Goal: Information Seeking & Learning: Stay updated

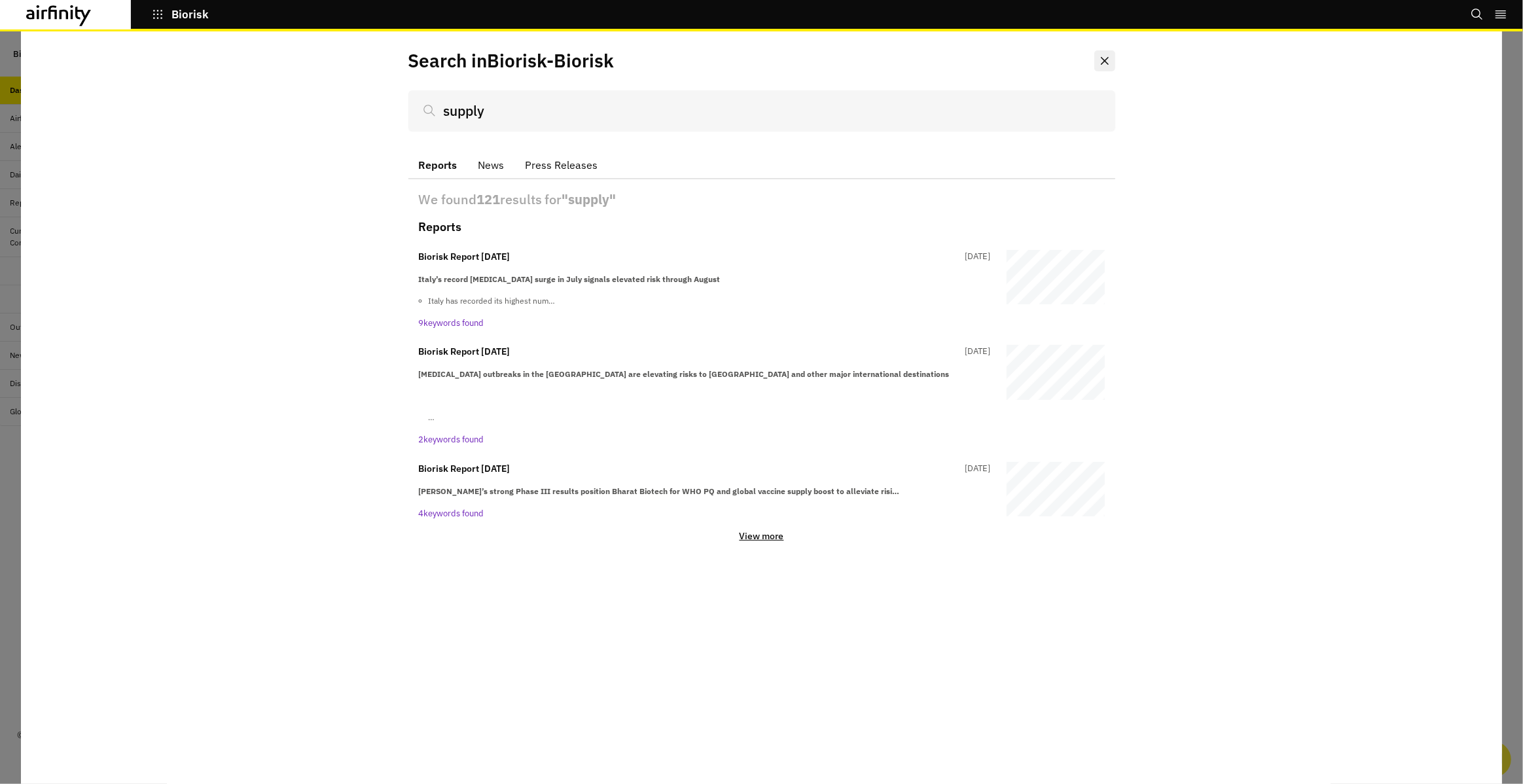
type input "supply"
click at [1100, 55] on button "Close" at bounding box center [1104, 60] width 21 height 21
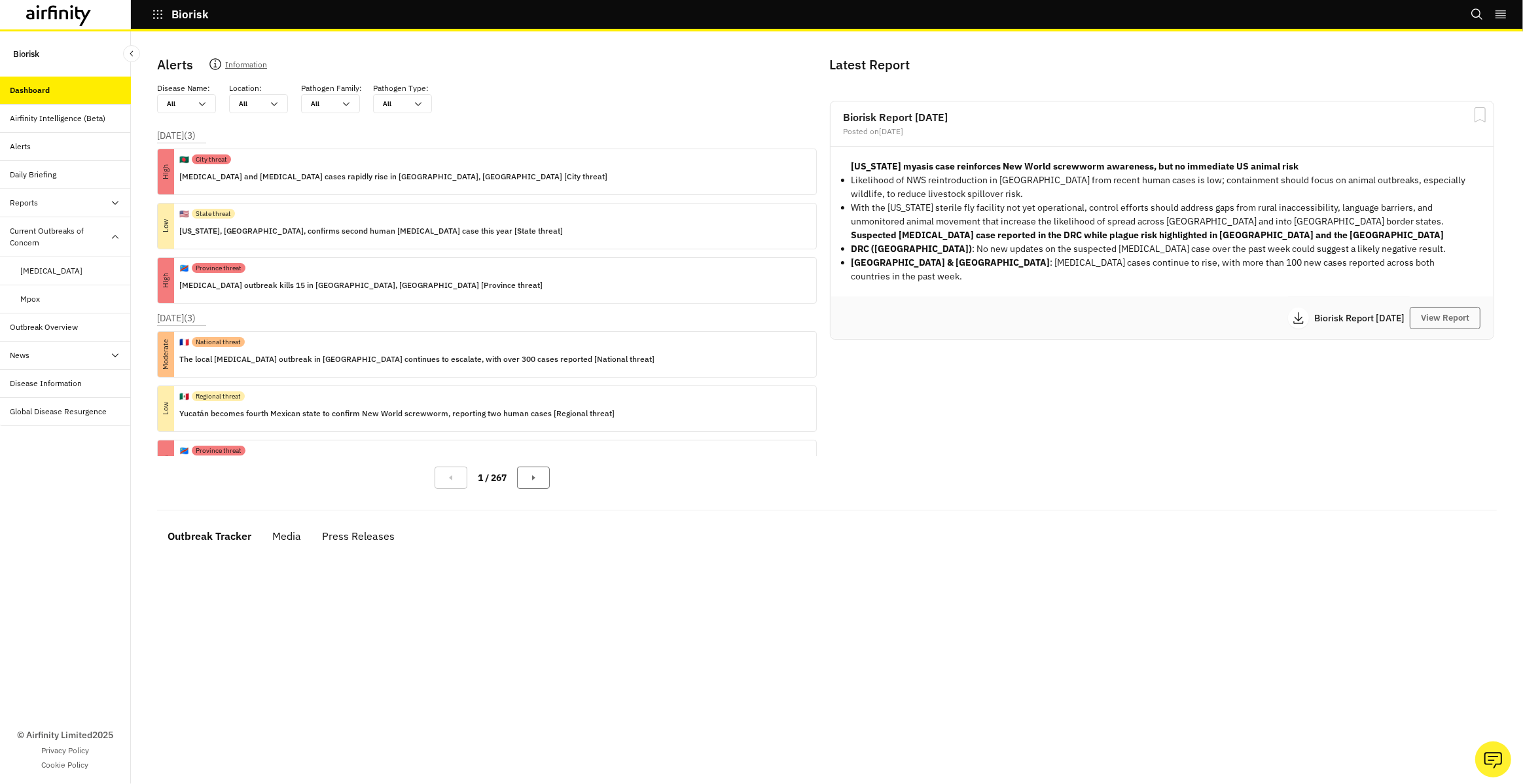
drag, startPoint x: 75, startPoint y: 199, endPoint x: 79, endPoint y: 212, distance: 13.6
click at [75, 199] on div "Reports" at bounding box center [71, 203] width 121 height 12
click at [69, 225] on div "Reports" at bounding box center [76, 231] width 110 height 12
click at [76, 175] on div "Daily Briefing" at bounding box center [71, 175] width 121 height 12
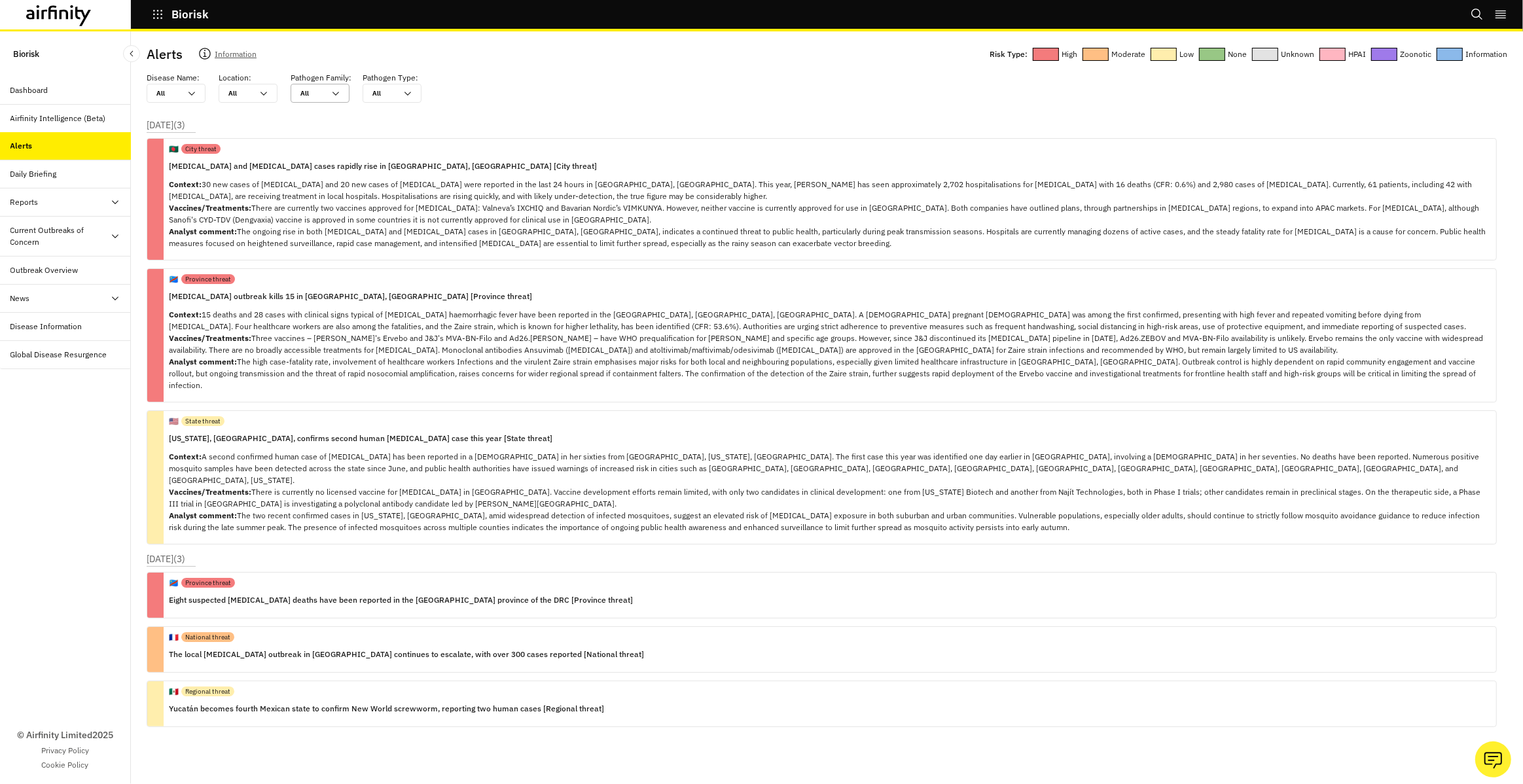
click at [340, 96] on icon at bounding box center [335, 93] width 10 height 10
click at [210, 195] on p "Context: 30 new cases of [MEDICAL_DATA] and 20 new cases of [MEDICAL_DATA] were…" at bounding box center [827, 214] width 1316 height 71
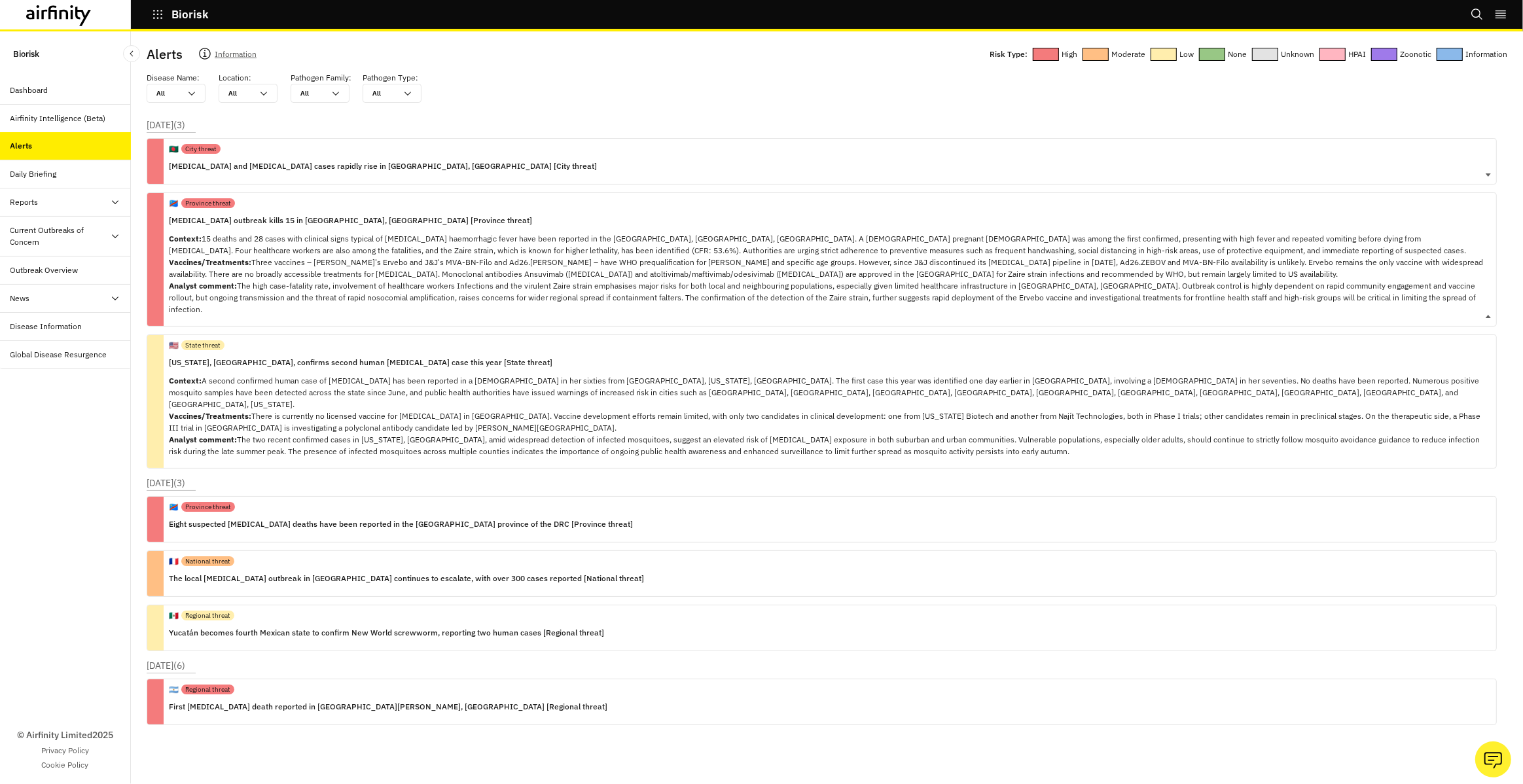
click at [256, 231] on div "🇨🇩 Province threat [MEDICAL_DATA] outbreak kills 15 in [GEOGRAPHIC_DATA], [GEOG…" at bounding box center [827, 259] width 1316 height 133
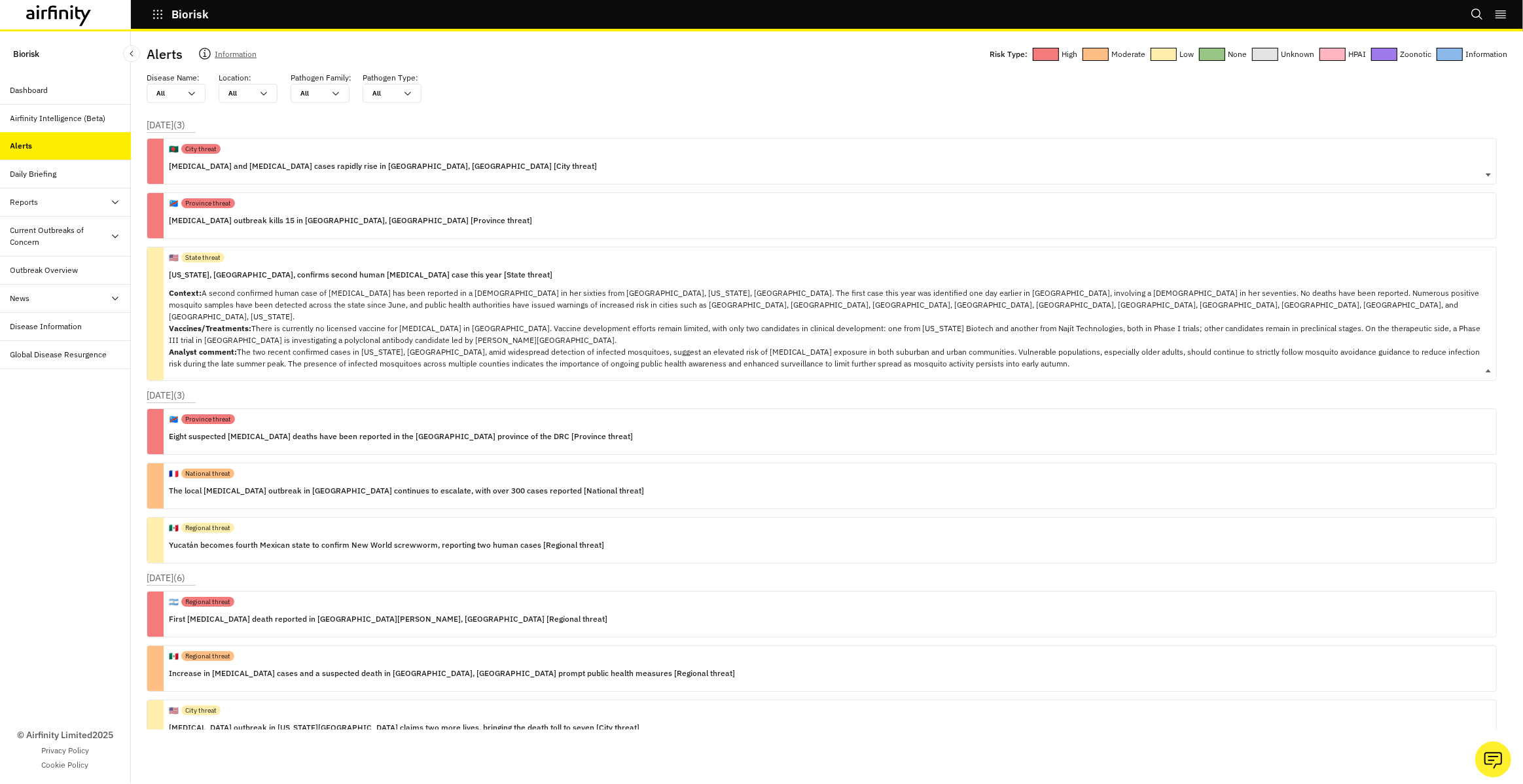
click at [280, 299] on p "Context: A second confirmed human case of [MEDICAL_DATA] has been reported in a…" at bounding box center [827, 328] width 1316 height 82
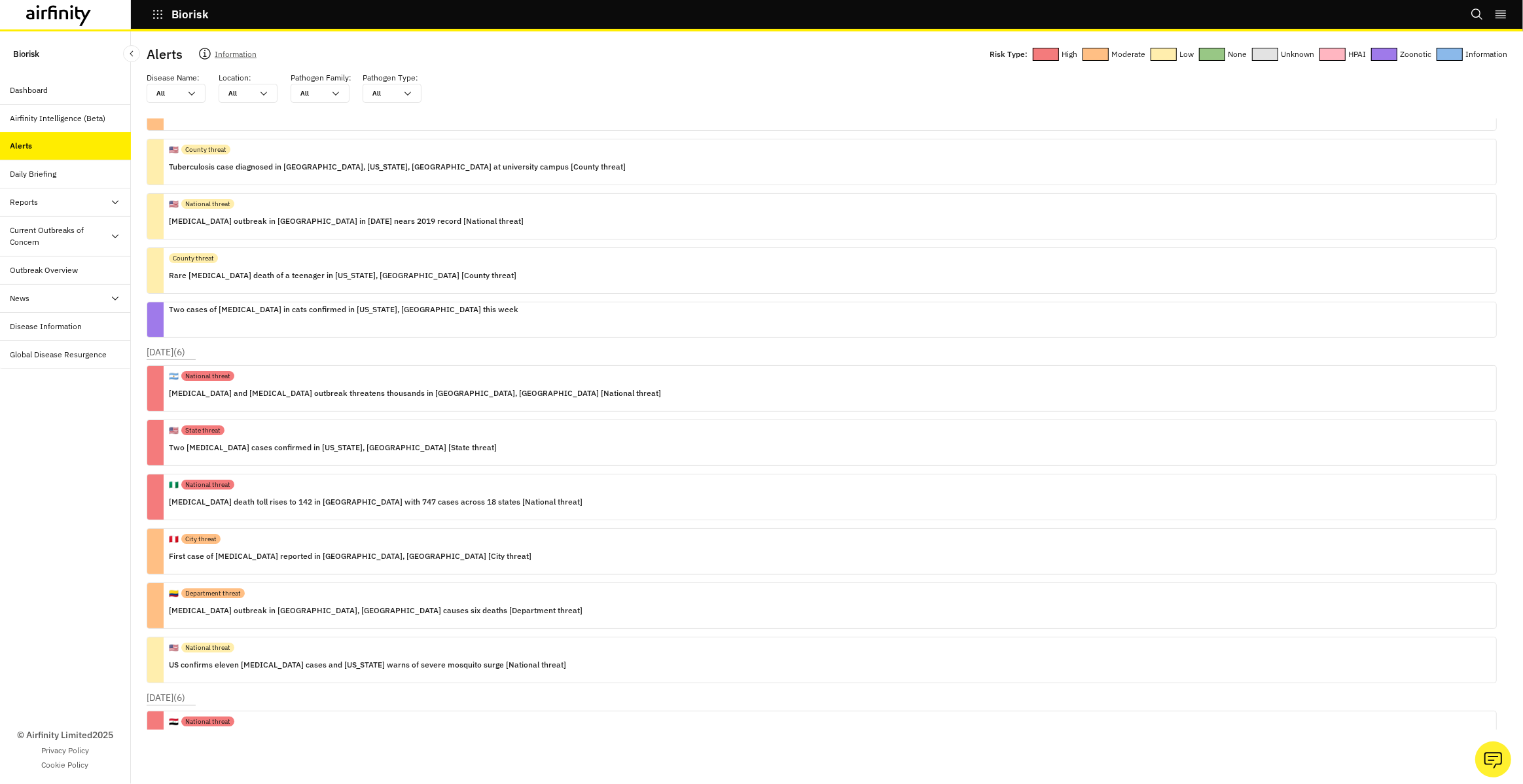
scroll to position [19679, 0]
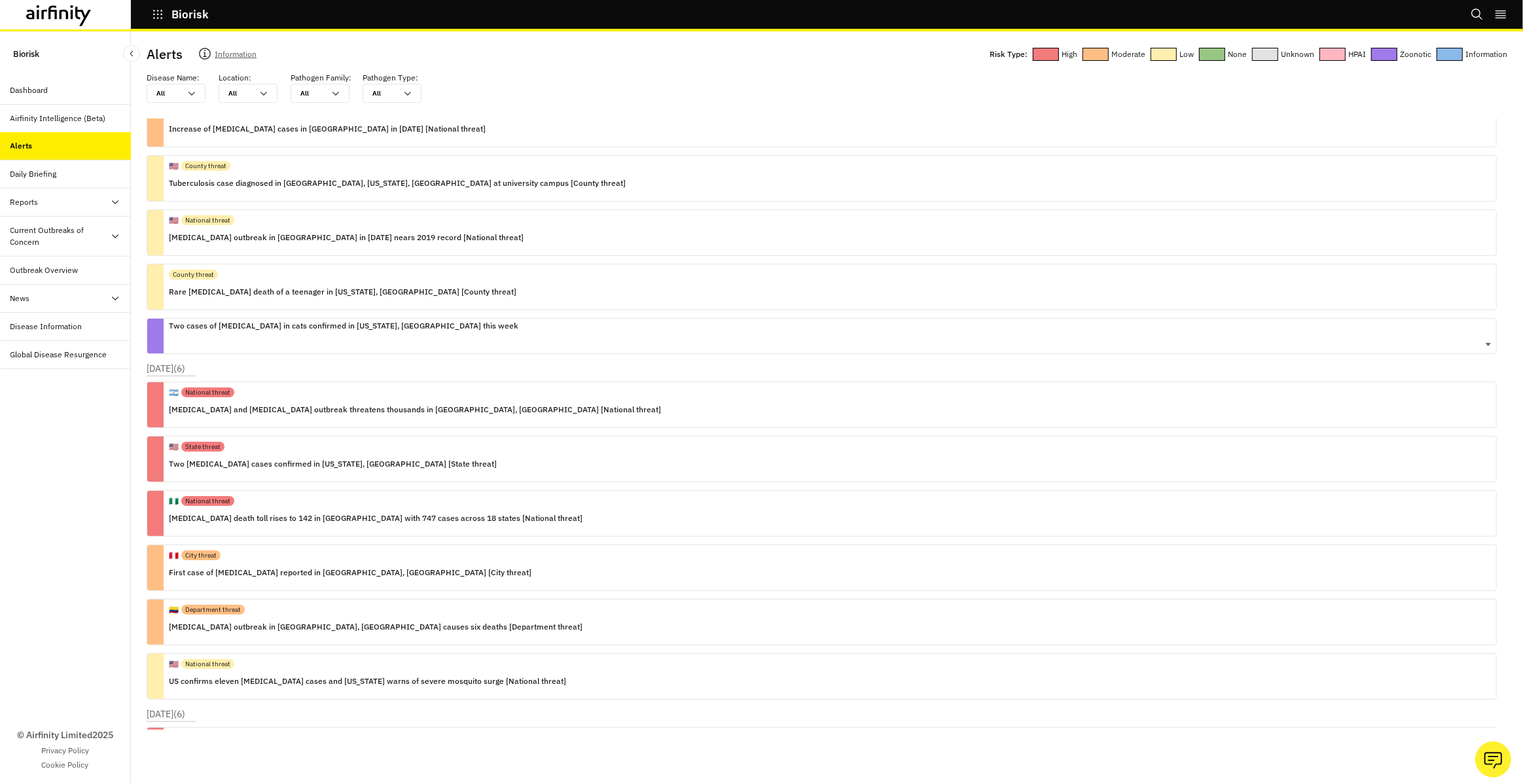
click at [489, 343] on div "Two cases of [MEDICAL_DATA] in cats confirmed in [US_STATE], [GEOGRAPHIC_DATA] …" at bounding box center [822, 335] width 1350 height 36
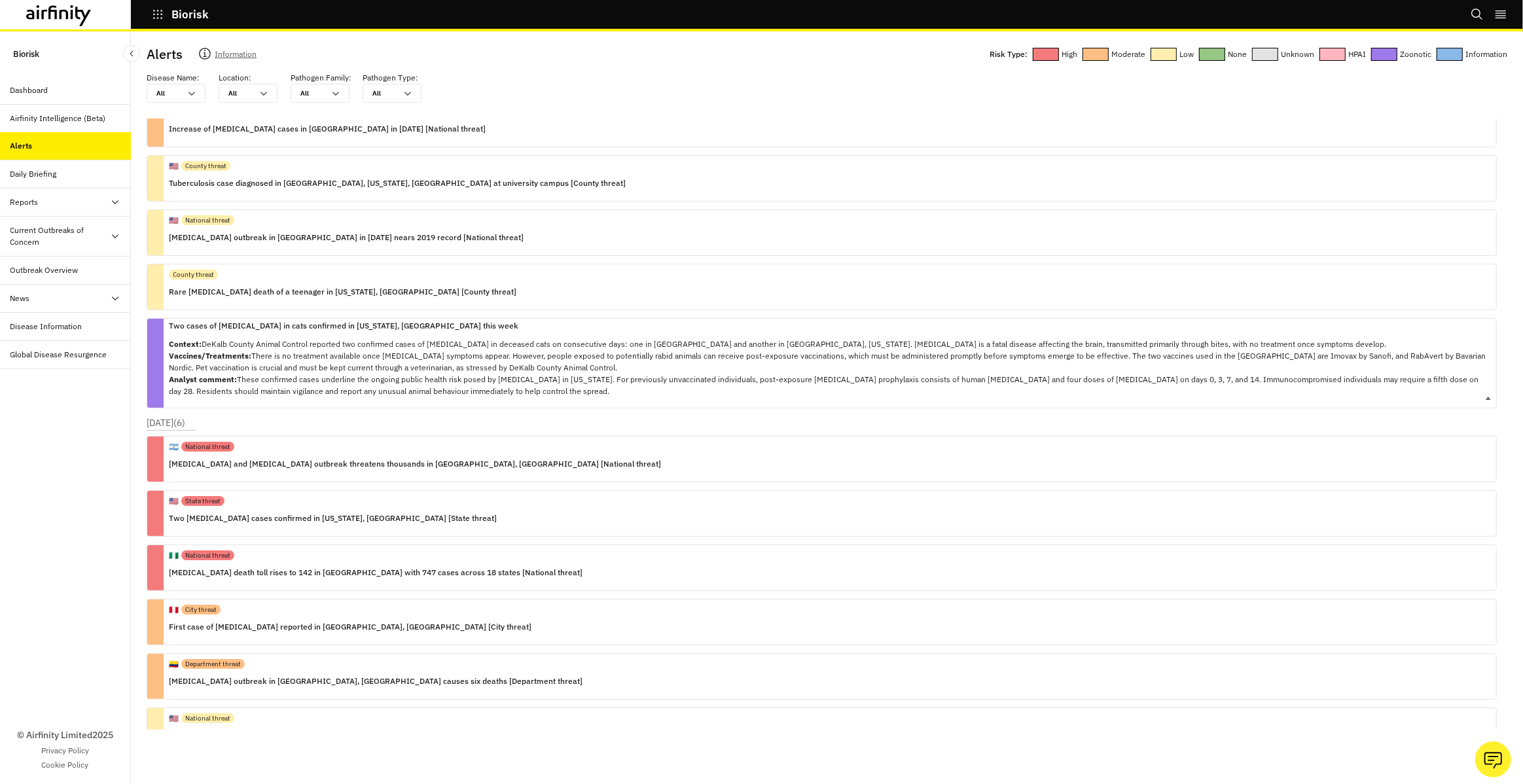
click at [489, 343] on p "Context: DeKalb County Animal Control reported two confirmed cases of [MEDICAL_…" at bounding box center [827, 367] width 1316 height 59
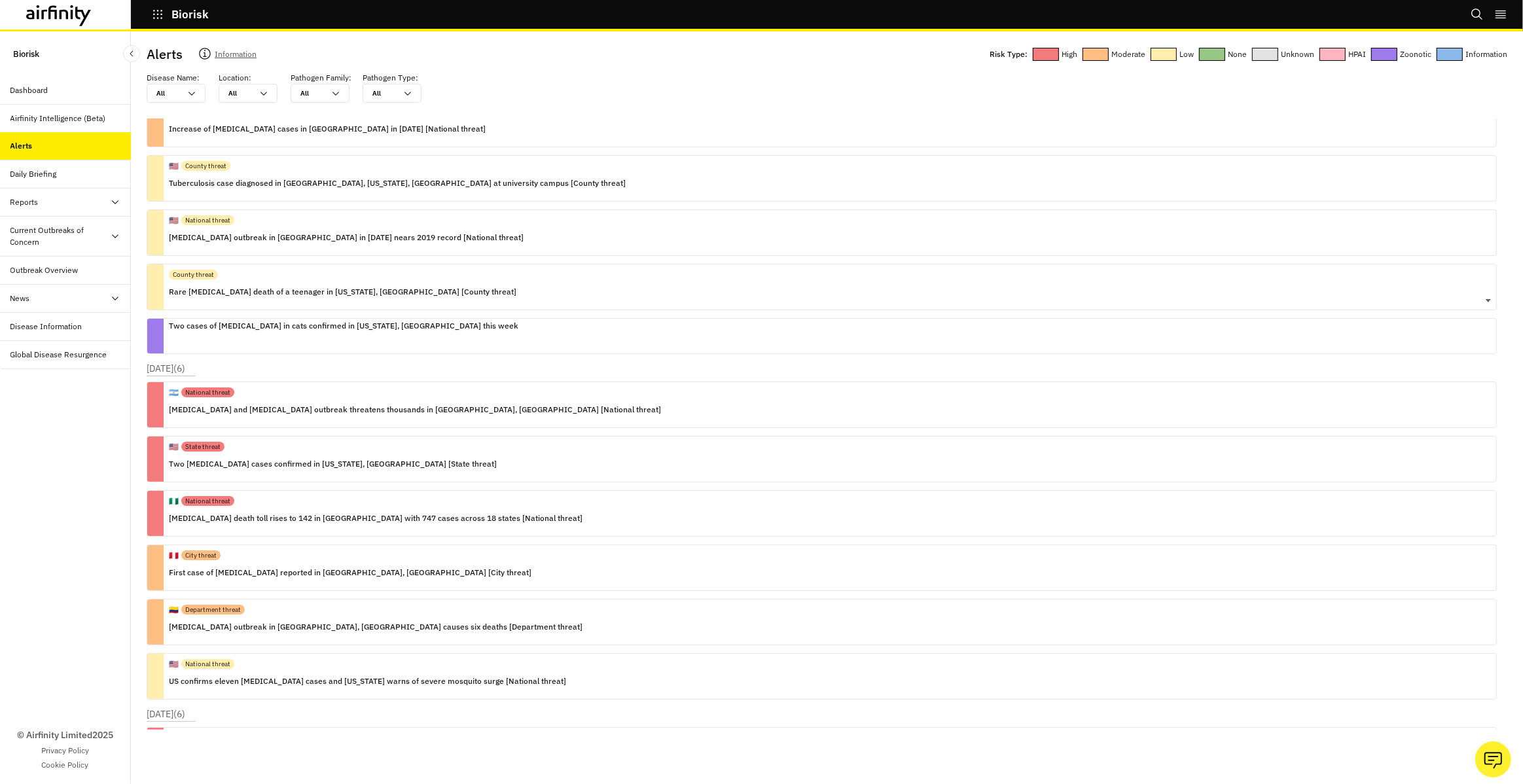
click at [499, 297] on div "County threat Rare [MEDICAL_DATA] death of a teenager in [US_STATE], [GEOGRAPHI…" at bounding box center [822, 287] width 1350 height 47
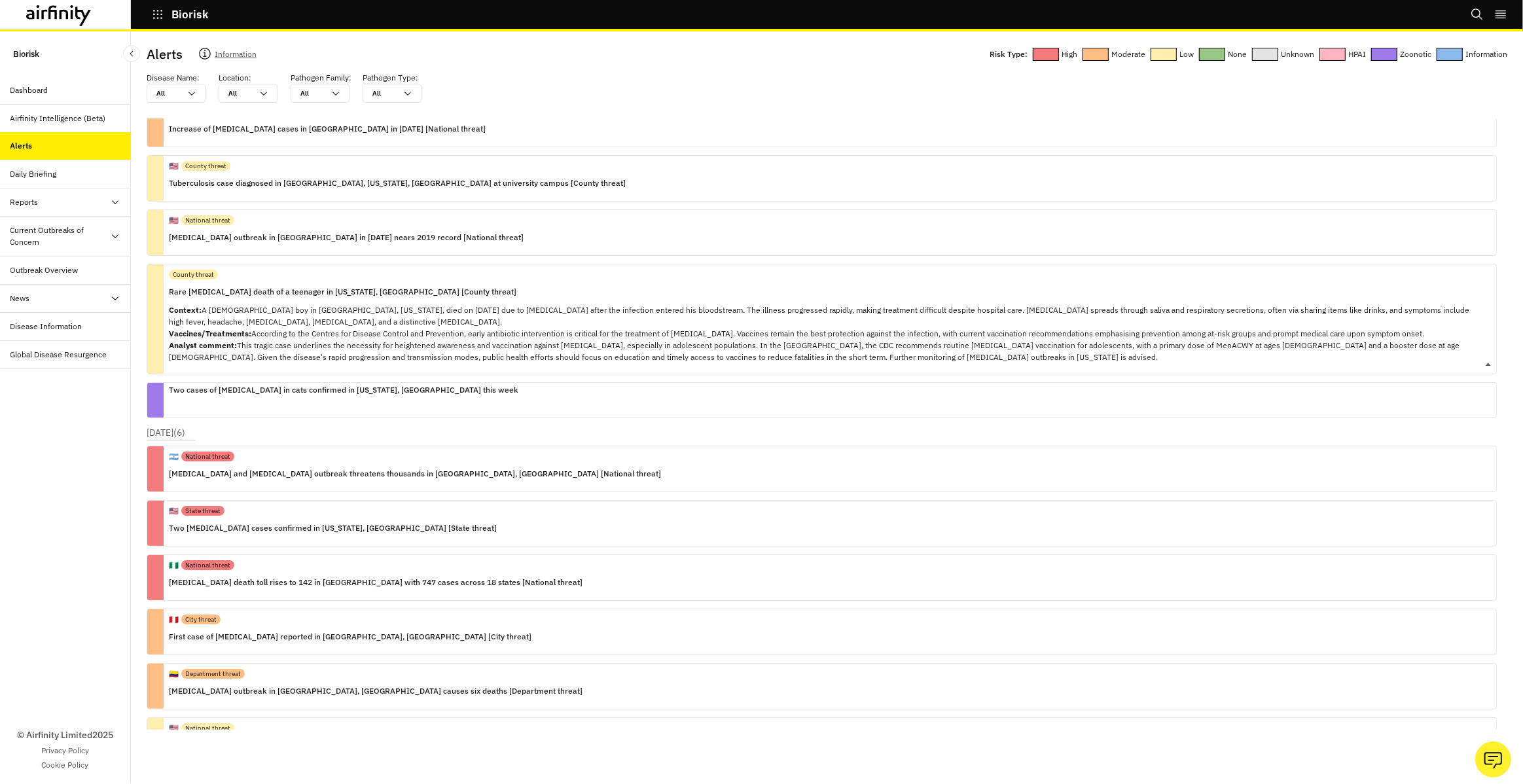
click at [499, 297] on p "Rare [MEDICAL_DATA] death of a teenager in [US_STATE], [GEOGRAPHIC_DATA] [Count…" at bounding box center [827, 292] width 1316 height 15
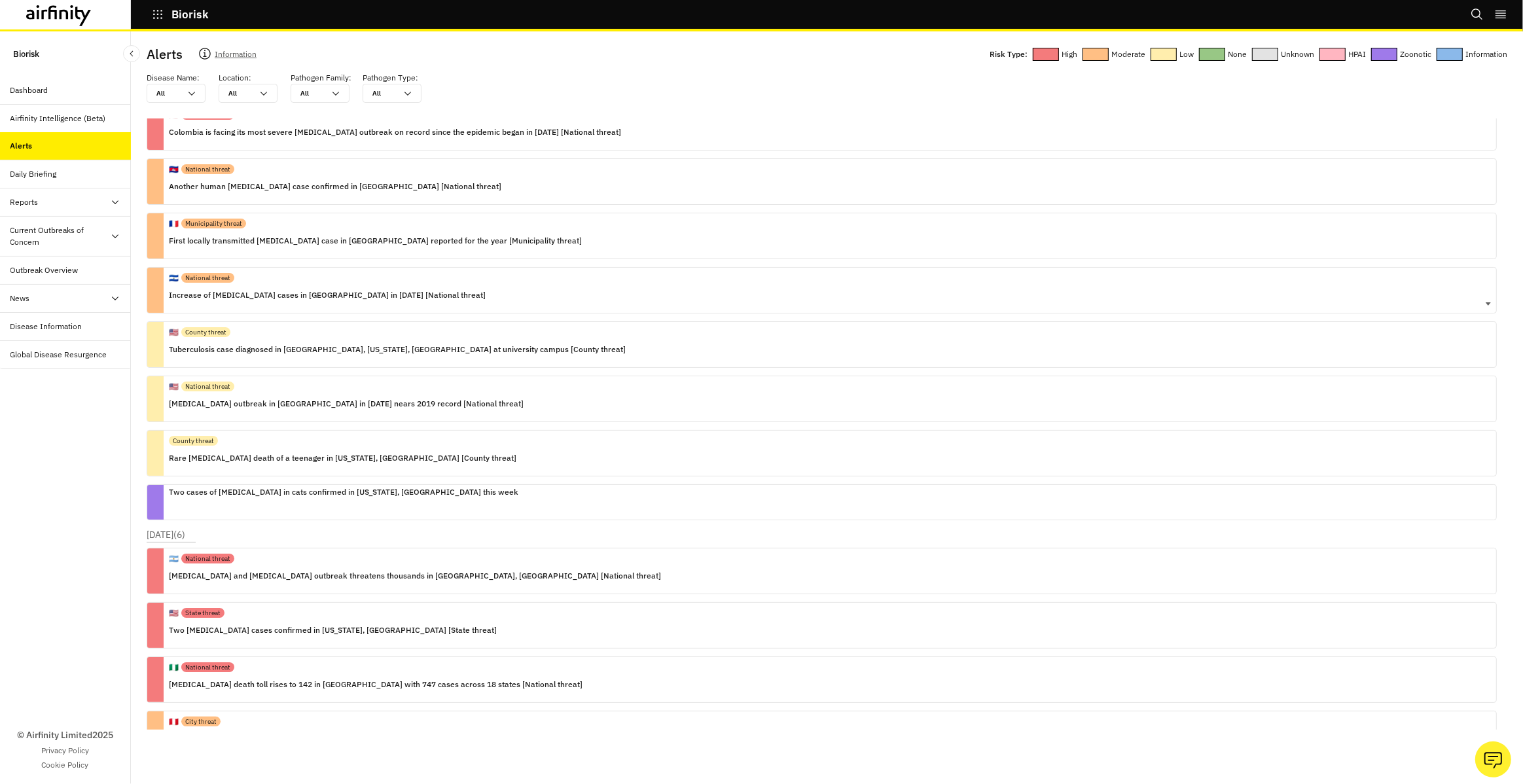
scroll to position [19513, 0]
click at [273, 433] on div "County threat" at bounding box center [343, 439] width 348 height 20
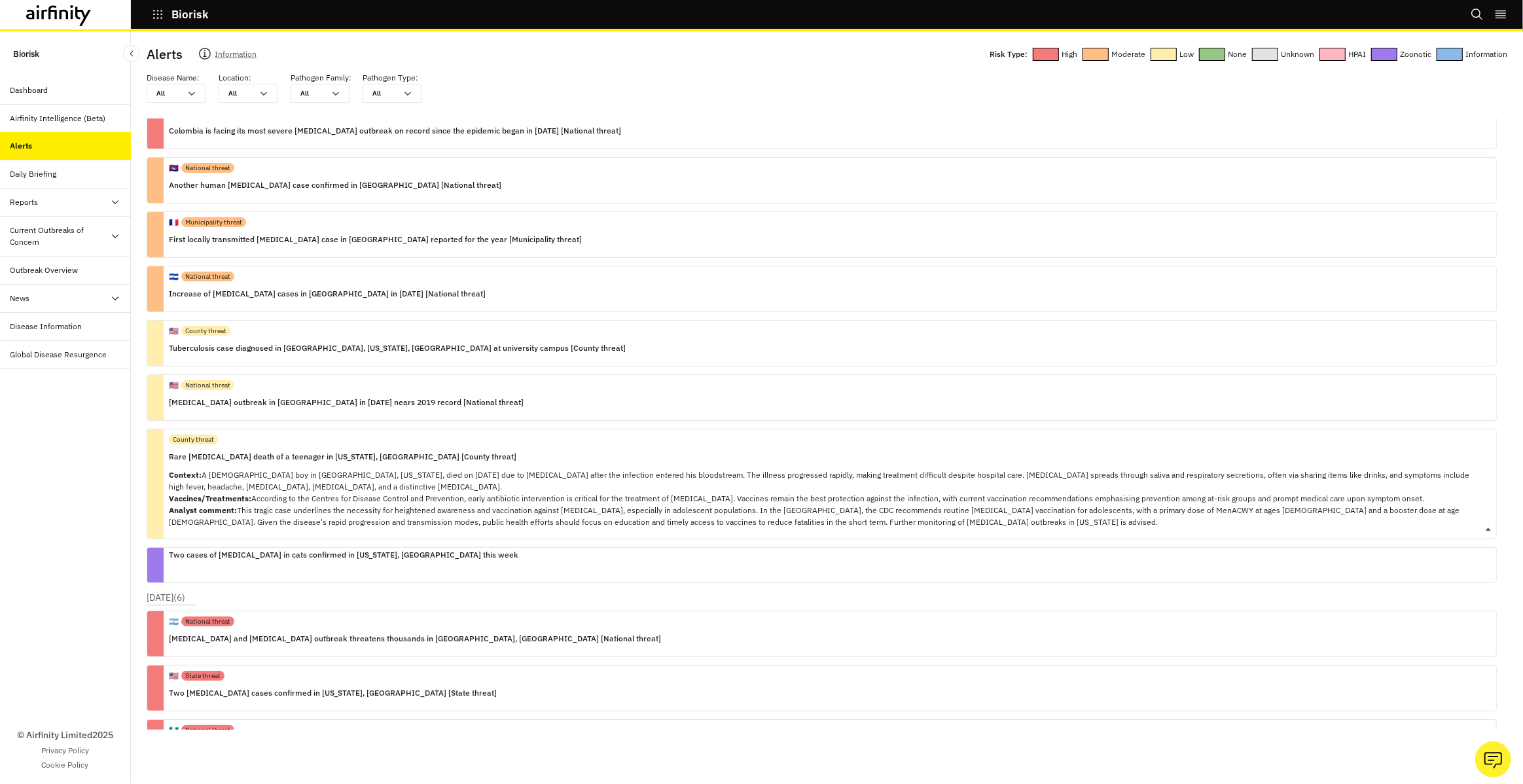
click at [279, 432] on div "County threat" at bounding box center [827, 439] width 1316 height 20
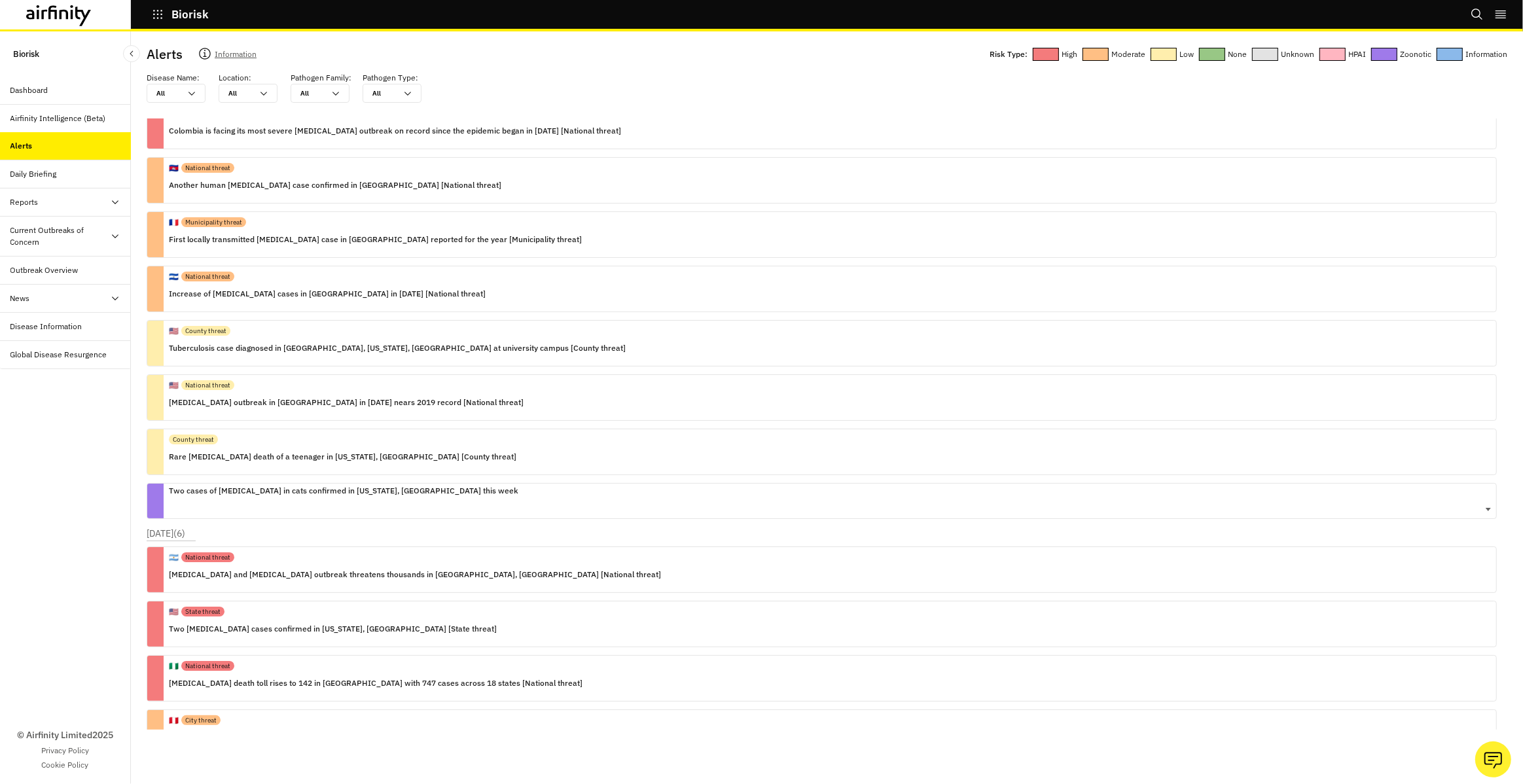
click at [278, 484] on p "Two cases of [MEDICAL_DATA] in cats confirmed in [US_STATE], [GEOGRAPHIC_DATA] …" at bounding box center [343, 491] width 349 height 15
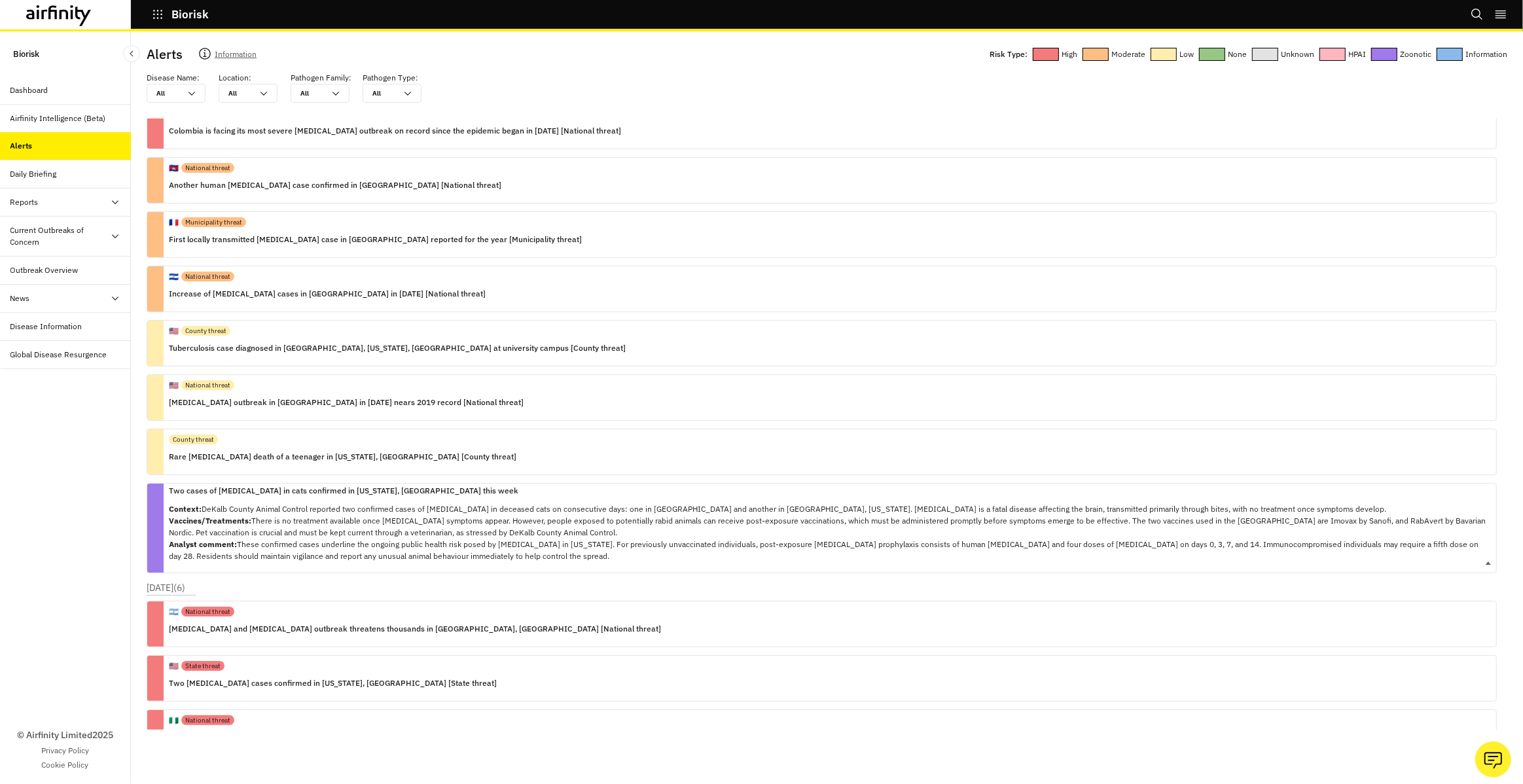
click at [278, 484] on p "Two cases of [MEDICAL_DATA] in cats confirmed in [US_STATE], [GEOGRAPHIC_DATA] …" at bounding box center [827, 491] width 1316 height 15
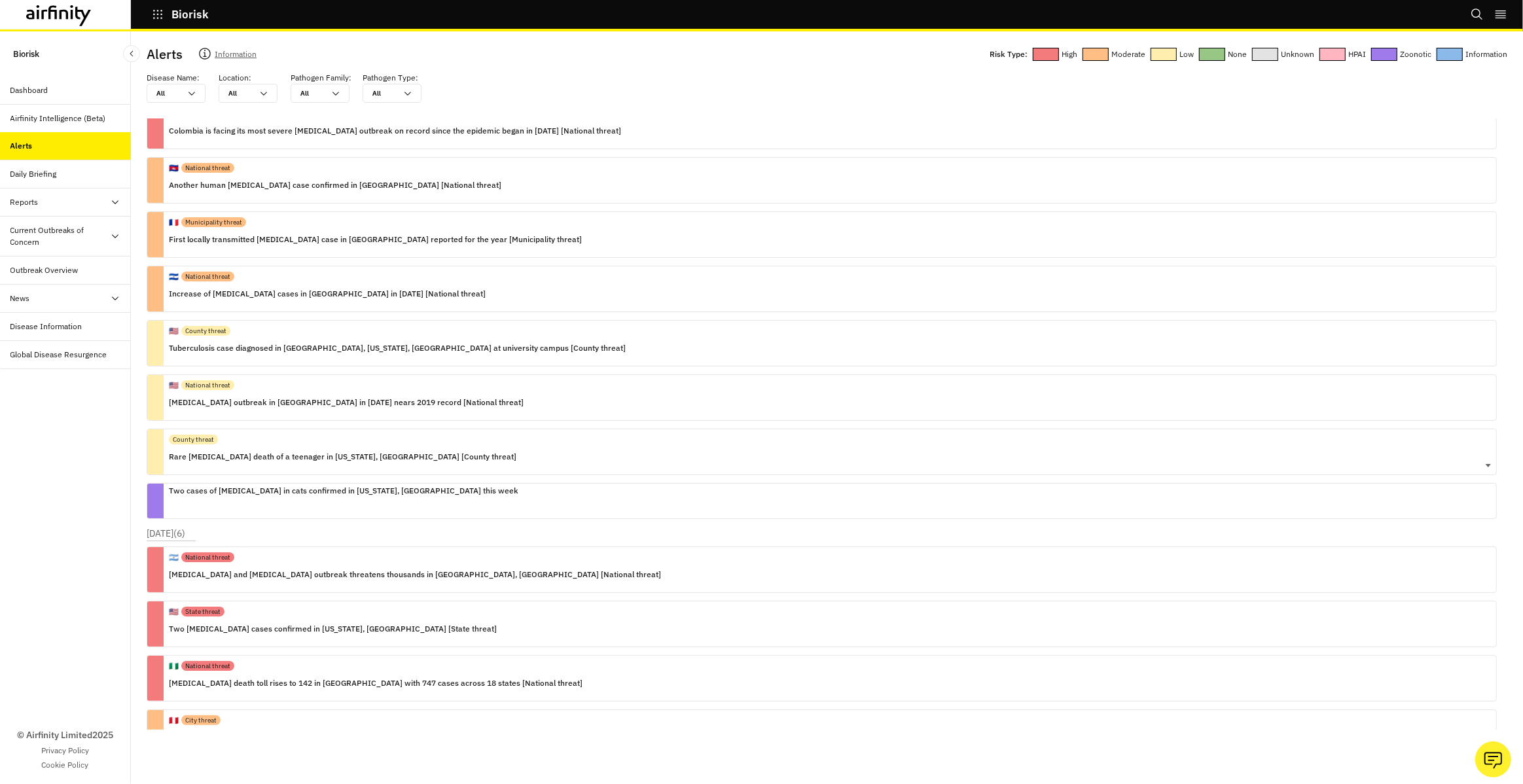
click at [221, 458] on p "Rare [MEDICAL_DATA] death of a teenager in [US_STATE], [GEOGRAPHIC_DATA] [Count…" at bounding box center [343, 457] width 348 height 15
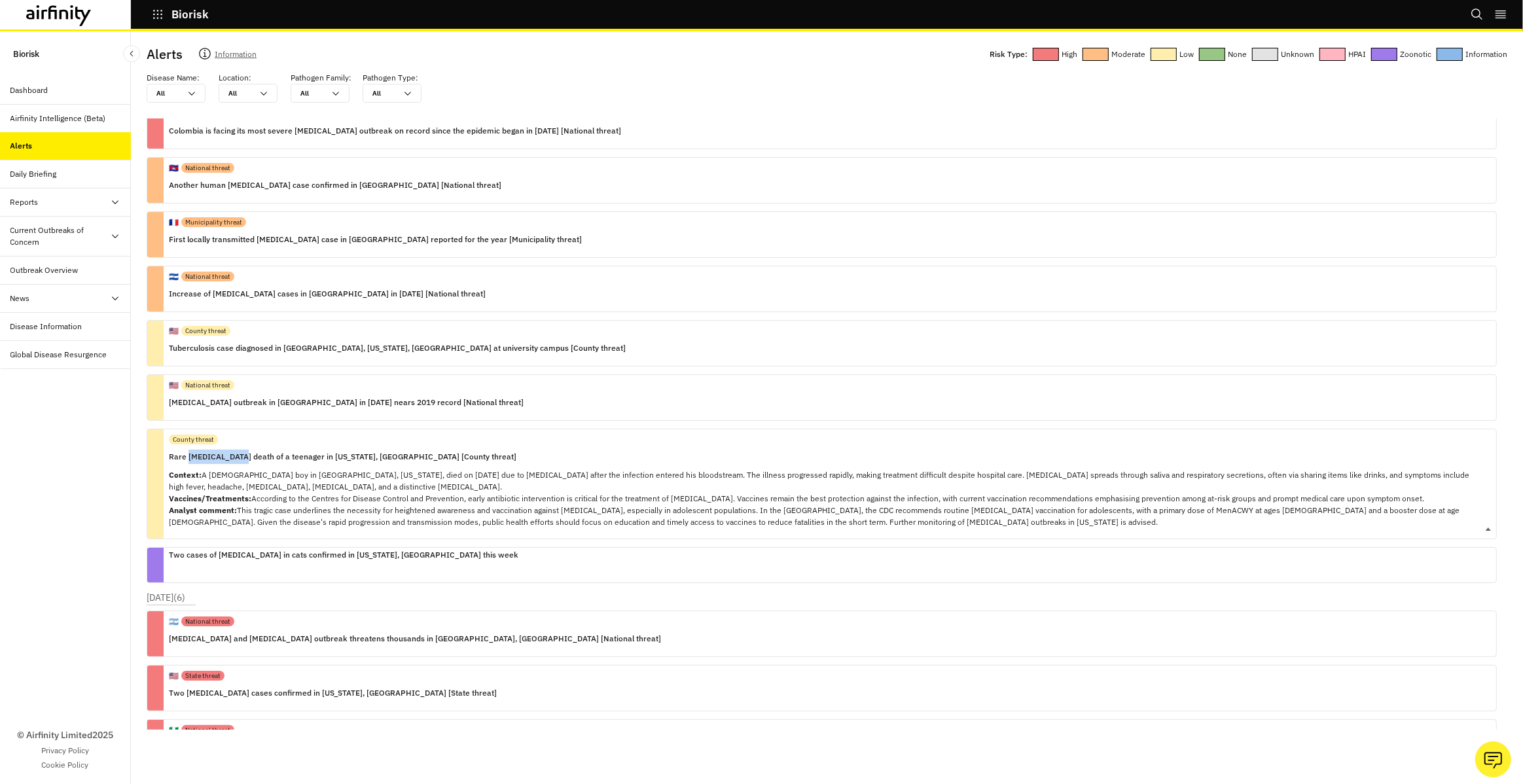
click at [221, 458] on p "Rare [MEDICAL_DATA] death of a teenager in [US_STATE], [GEOGRAPHIC_DATA] [Count…" at bounding box center [827, 457] width 1316 height 15
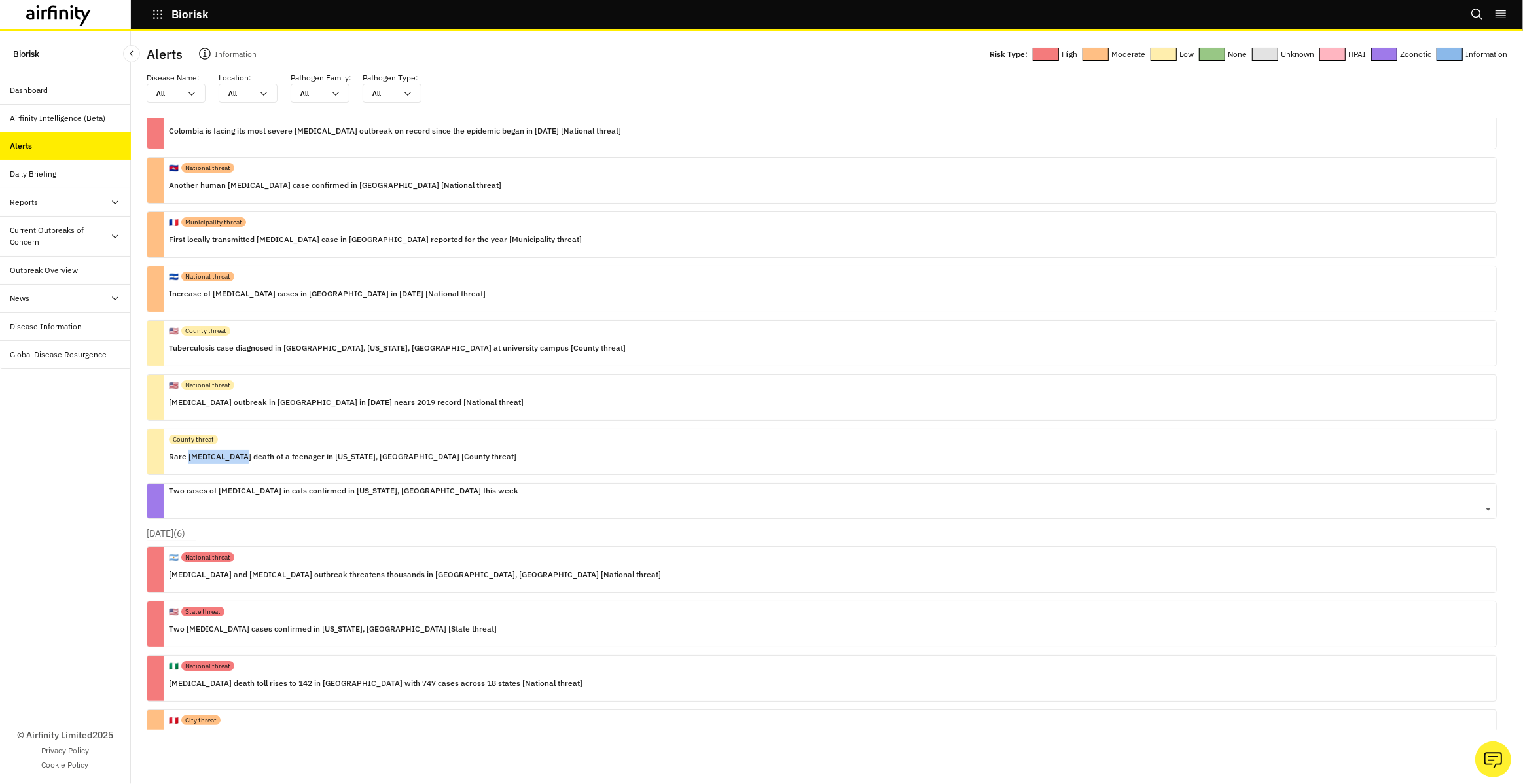
click at [277, 500] on div "Two cases of [MEDICAL_DATA] in cats confirmed in [US_STATE], [GEOGRAPHIC_DATA] …" at bounding box center [343, 501] width 349 height 35
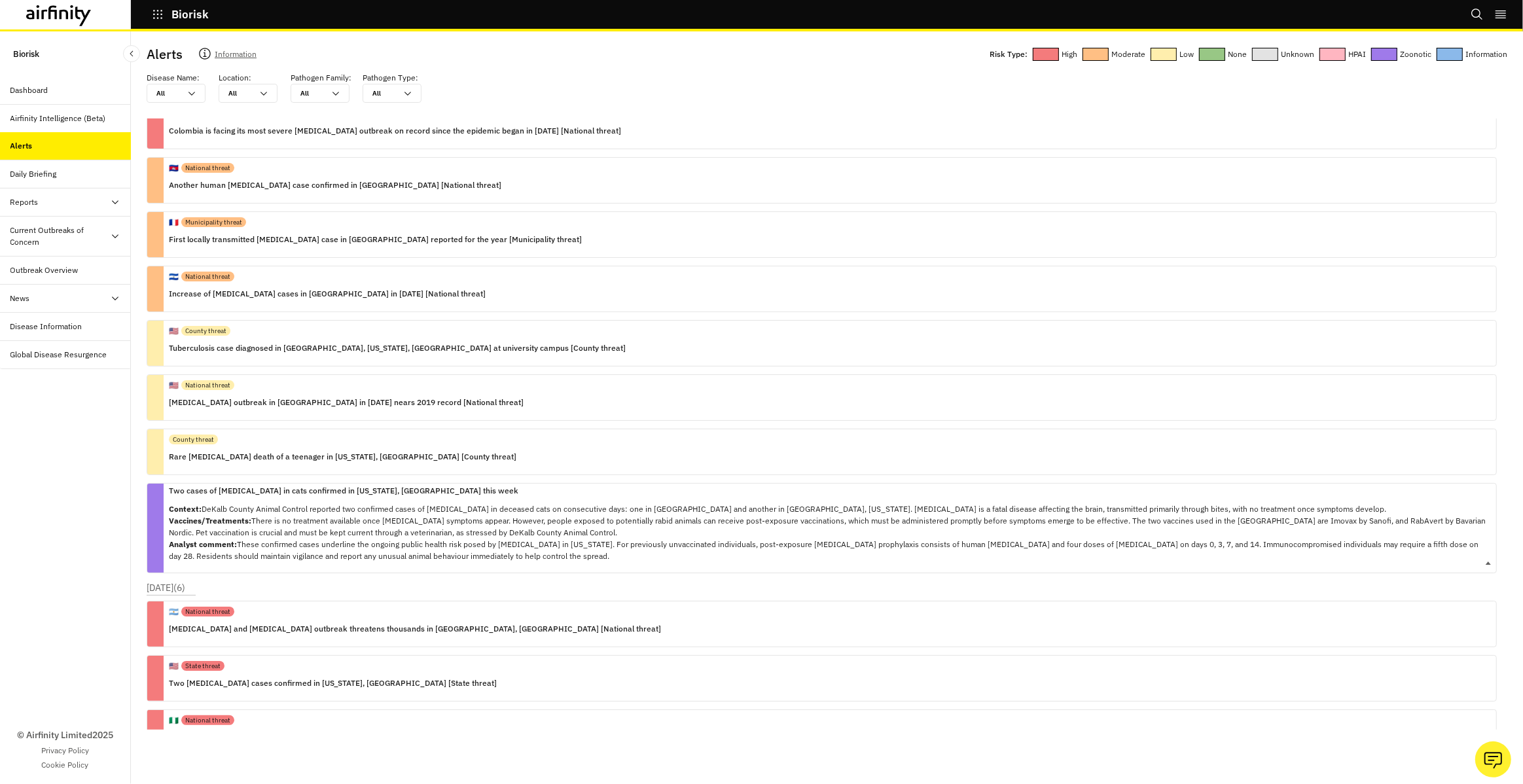
click at [277, 500] on div "Two cases of [MEDICAL_DATA] in cats confirmed in [US_STATE], [GEOGRAPHIC_DATA] …" at bounding box center [827, 528] width 1316 height 89
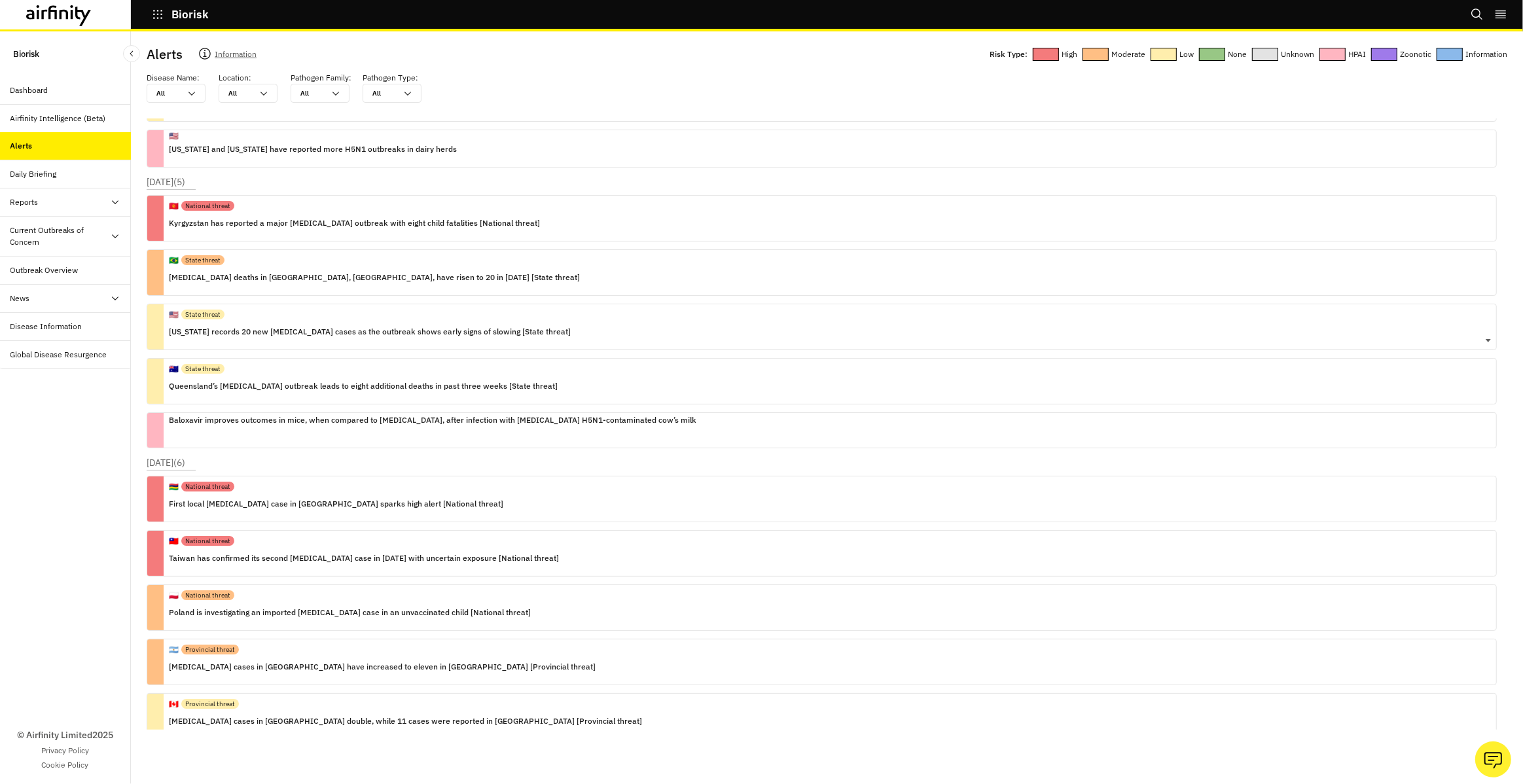
scroll to position [39525, 0]
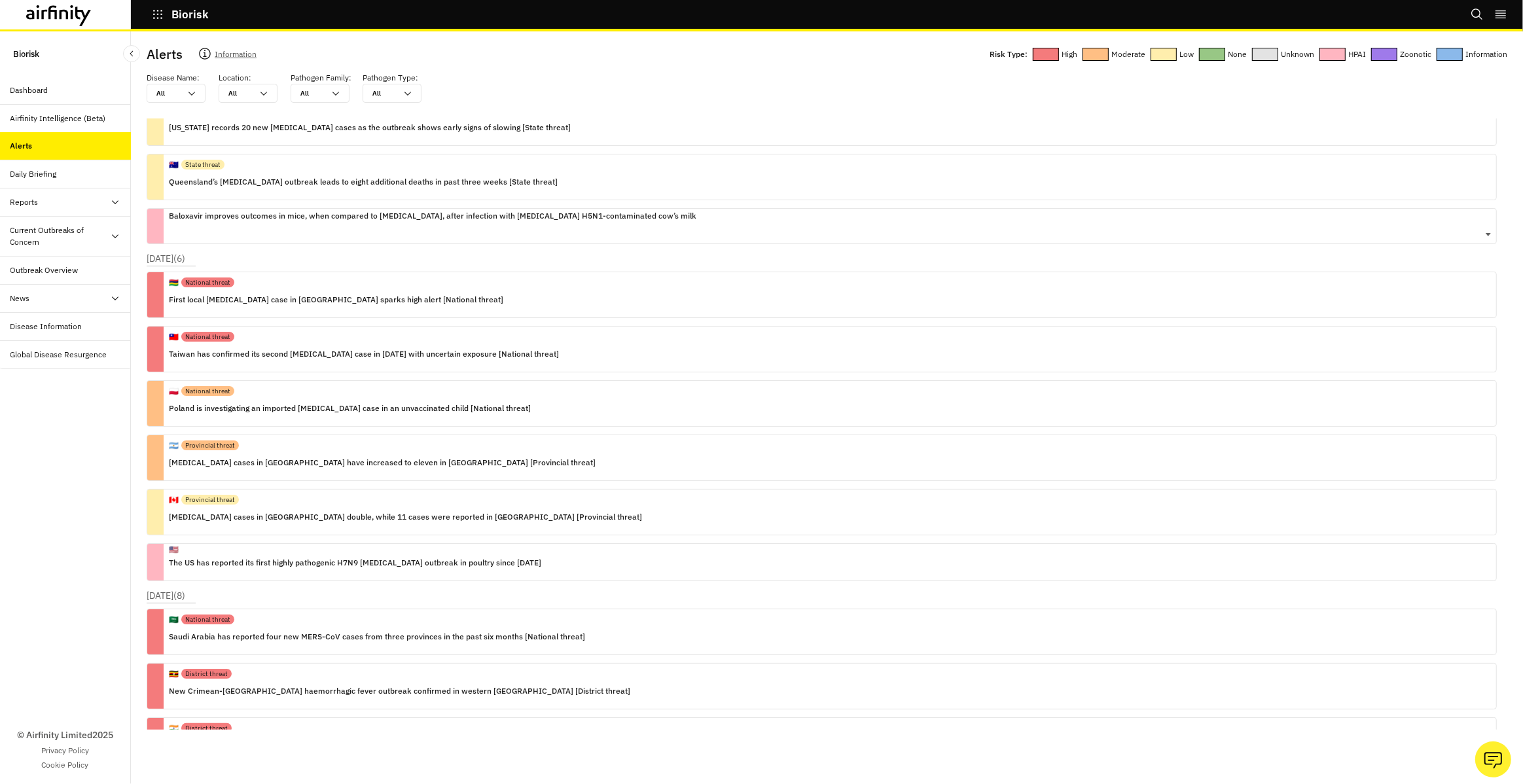
click at [506, 234] on div "Baloxavir improves outcomes in mice, when compared to [MEDICAL_DATA], after inf…" at bounding box center [432, 226] width 527 height 35
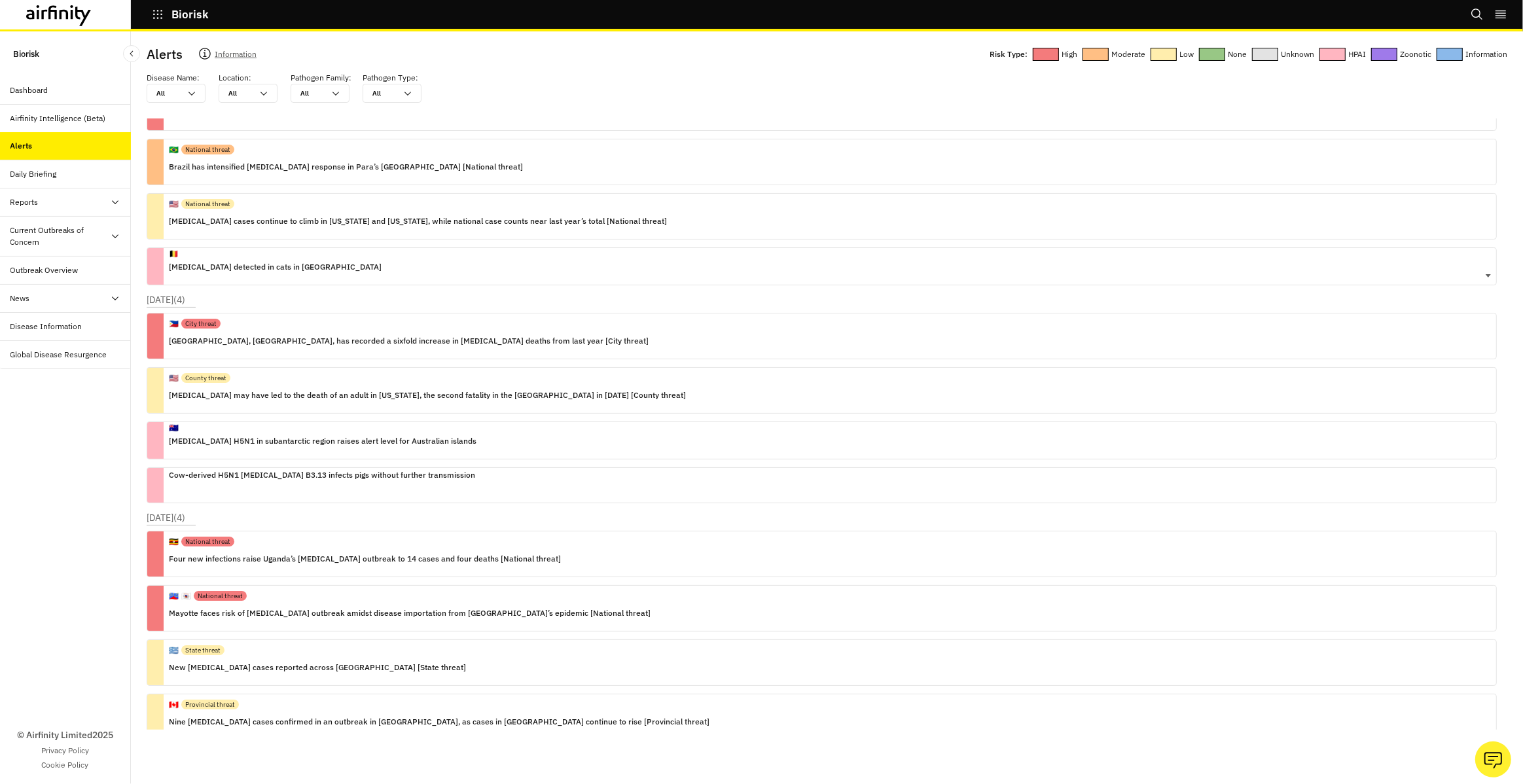
scroll to position [41726, 0]
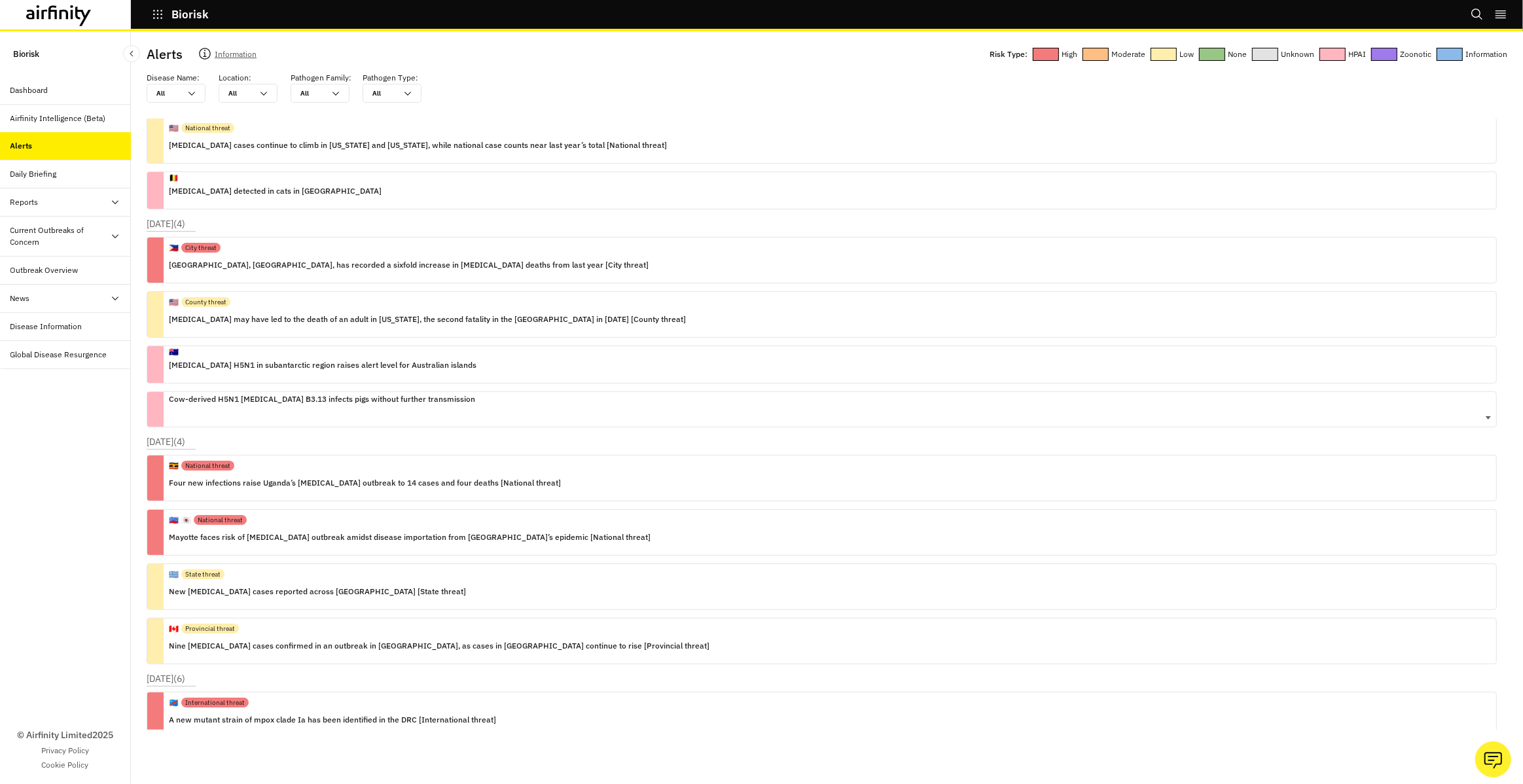
click at [440, 407] on div "Cow-derived H5N1 [MEDICAL_DATA] B3.13 infects pigs without further transmission" at bounding box center [321, 409] width 306 height 35
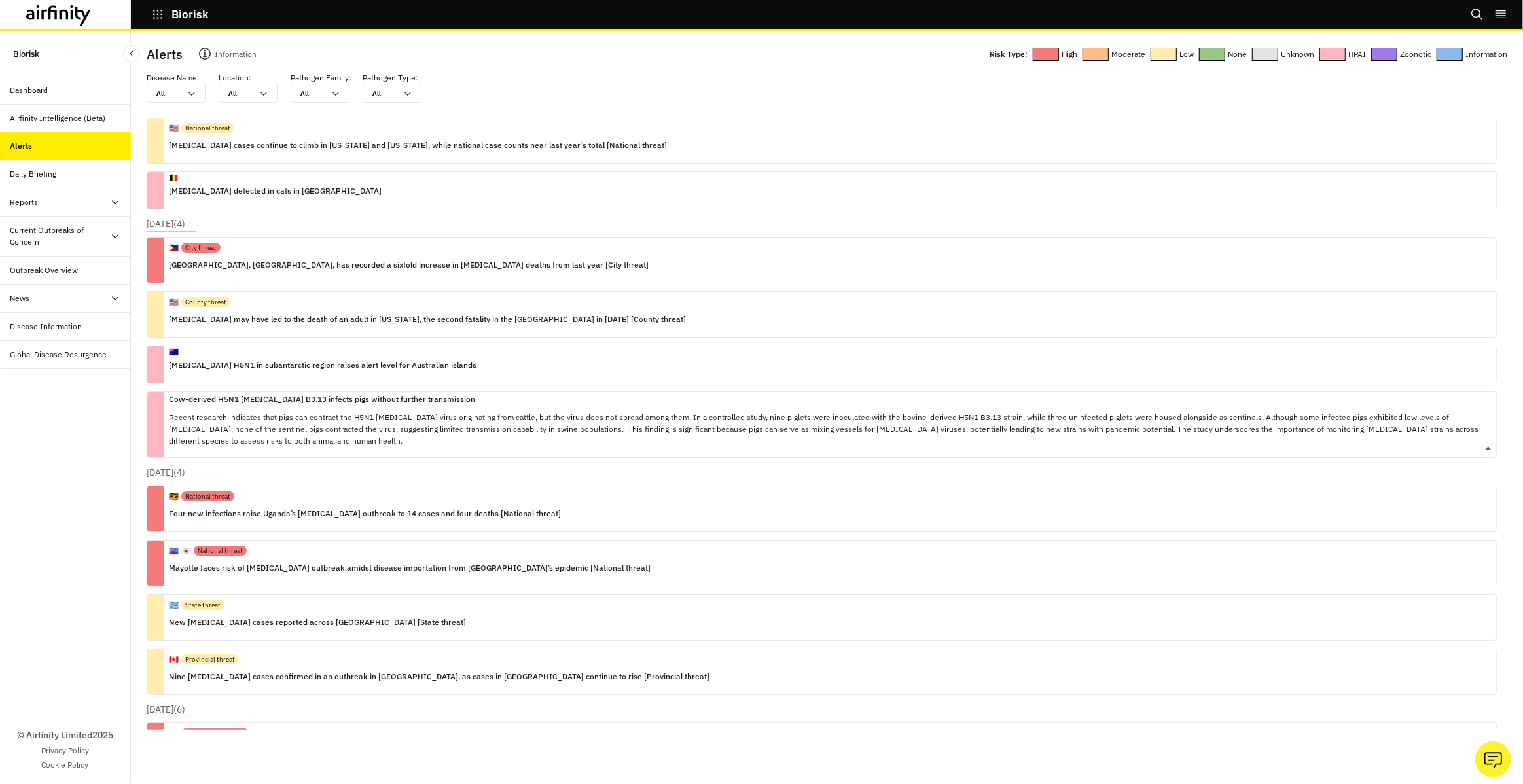
click at [440, 407] on div "Cow-derived H5N1 [MEDICAL_DATA] B3.13 infects pigs without further transmission…" at bounding box center [827, 425] width 1316 height 65
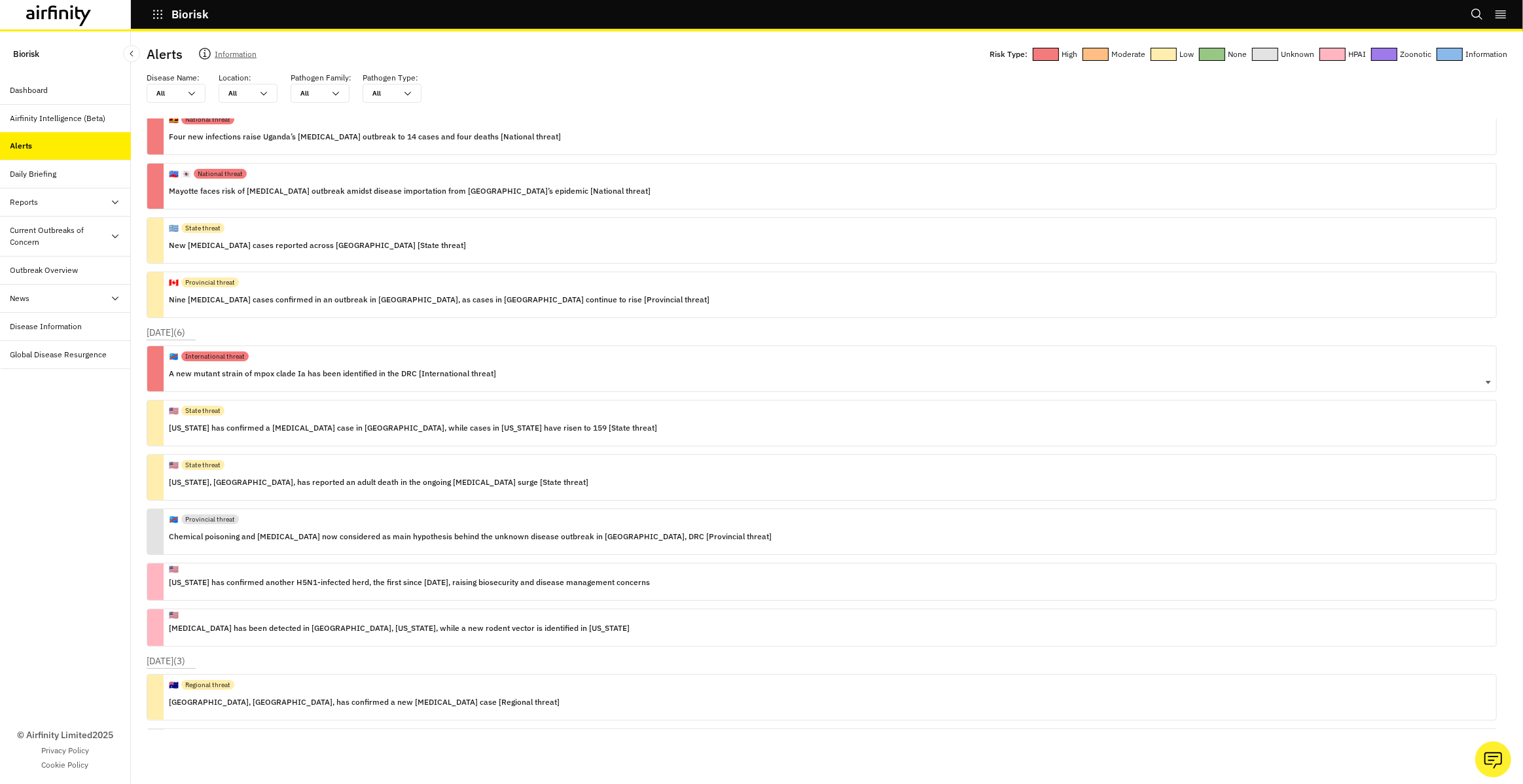
scroll to position [42260, 0]
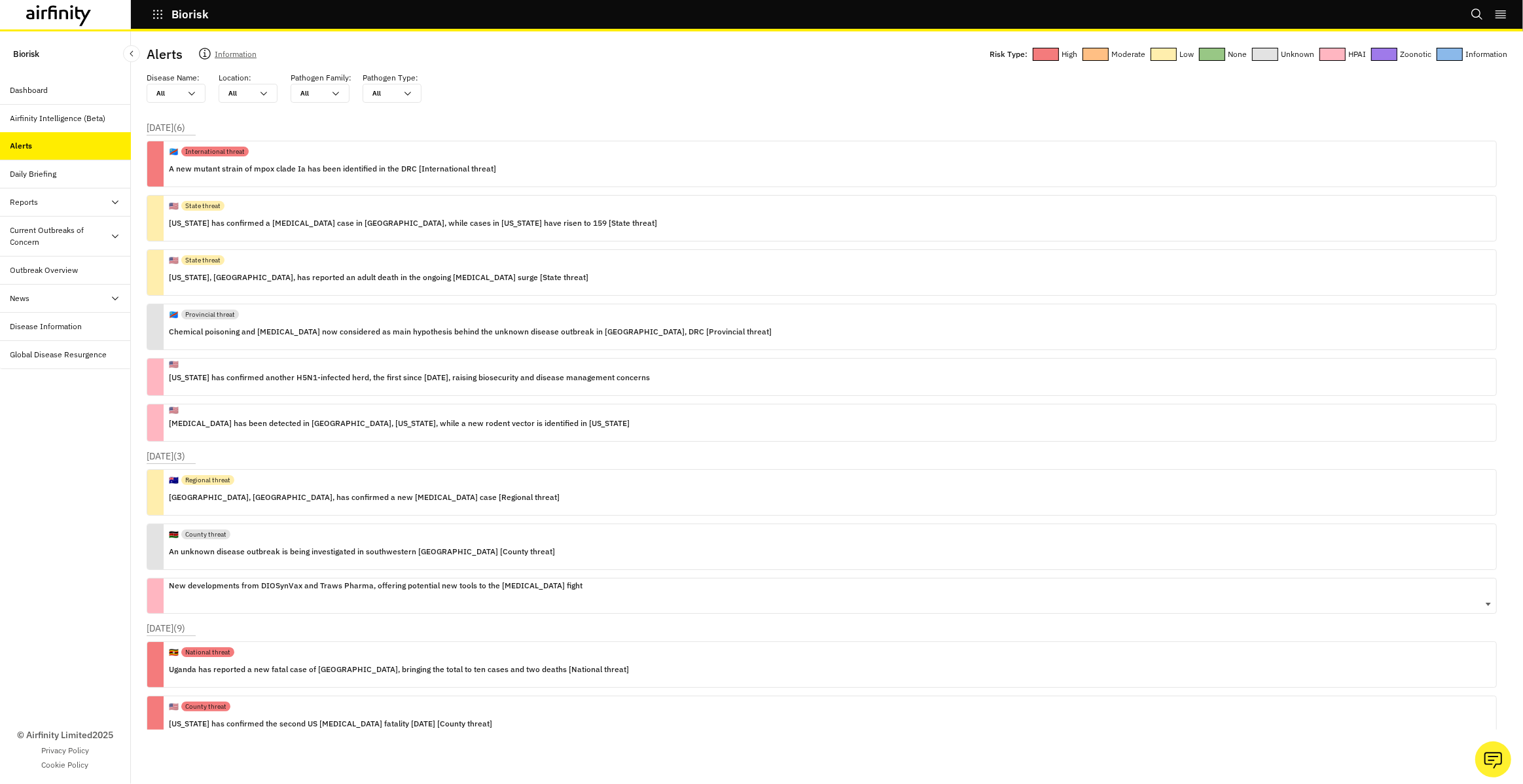
click at [458, 578] on p "New developments from DIOSynVax and Traws Pharma, offering potential new tools …" at bounding box center [375, 585] width 414 height 15
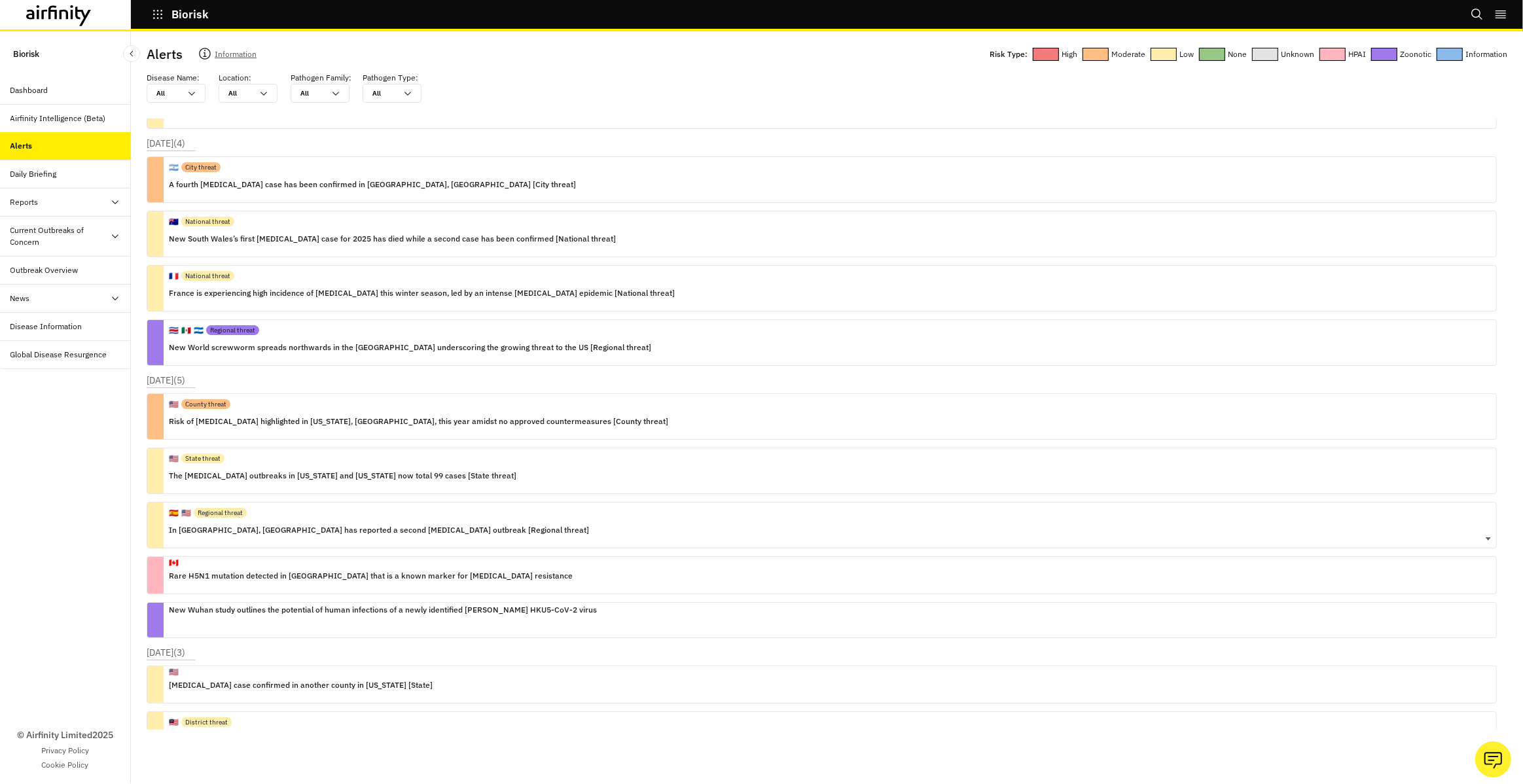
scroll to position [44048, 0]
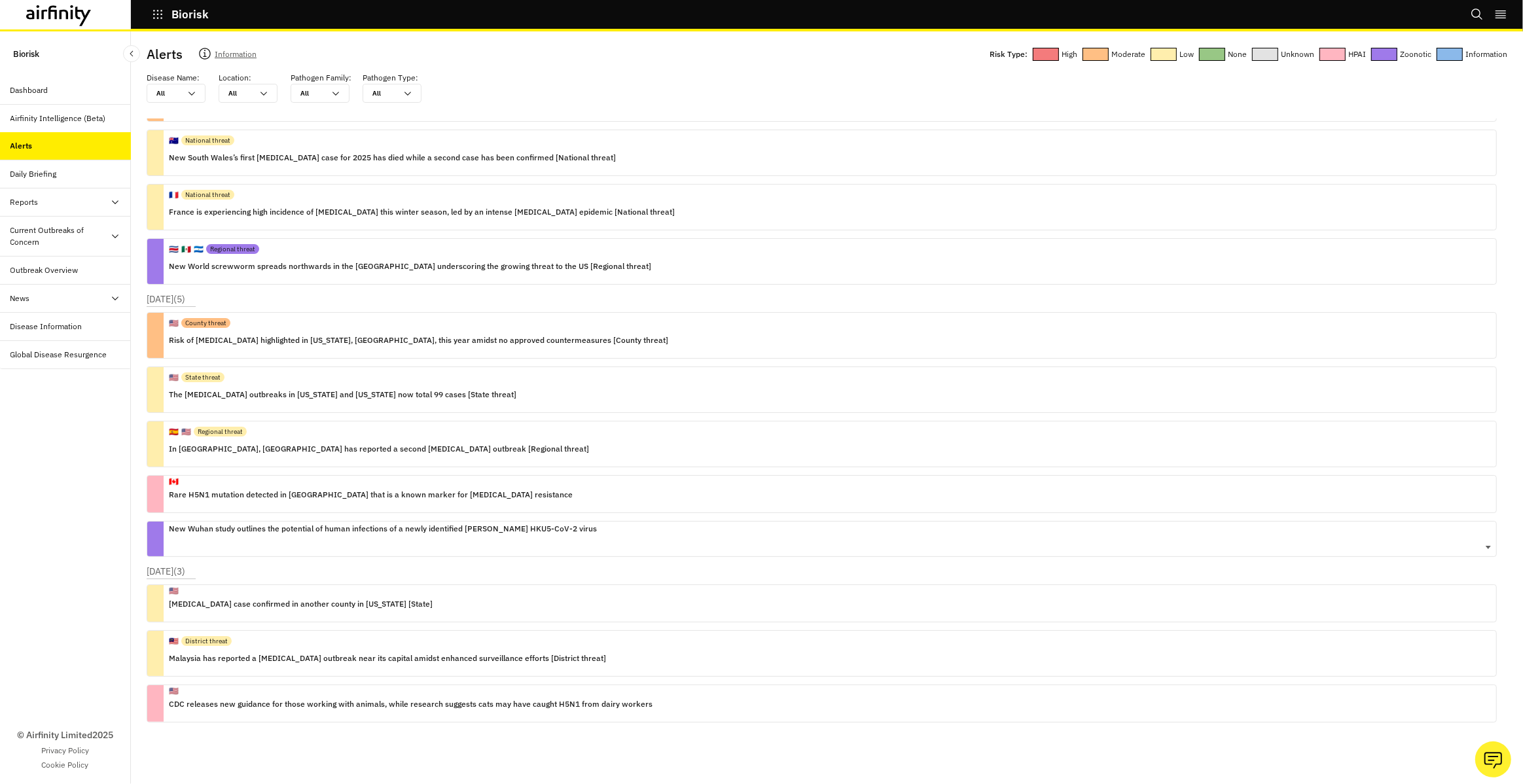
click at [463, 545] on div "New Wuhan study outlines the potential of human infections of a newly identifie…" at bounding box center [383, 539] width 428 height 35
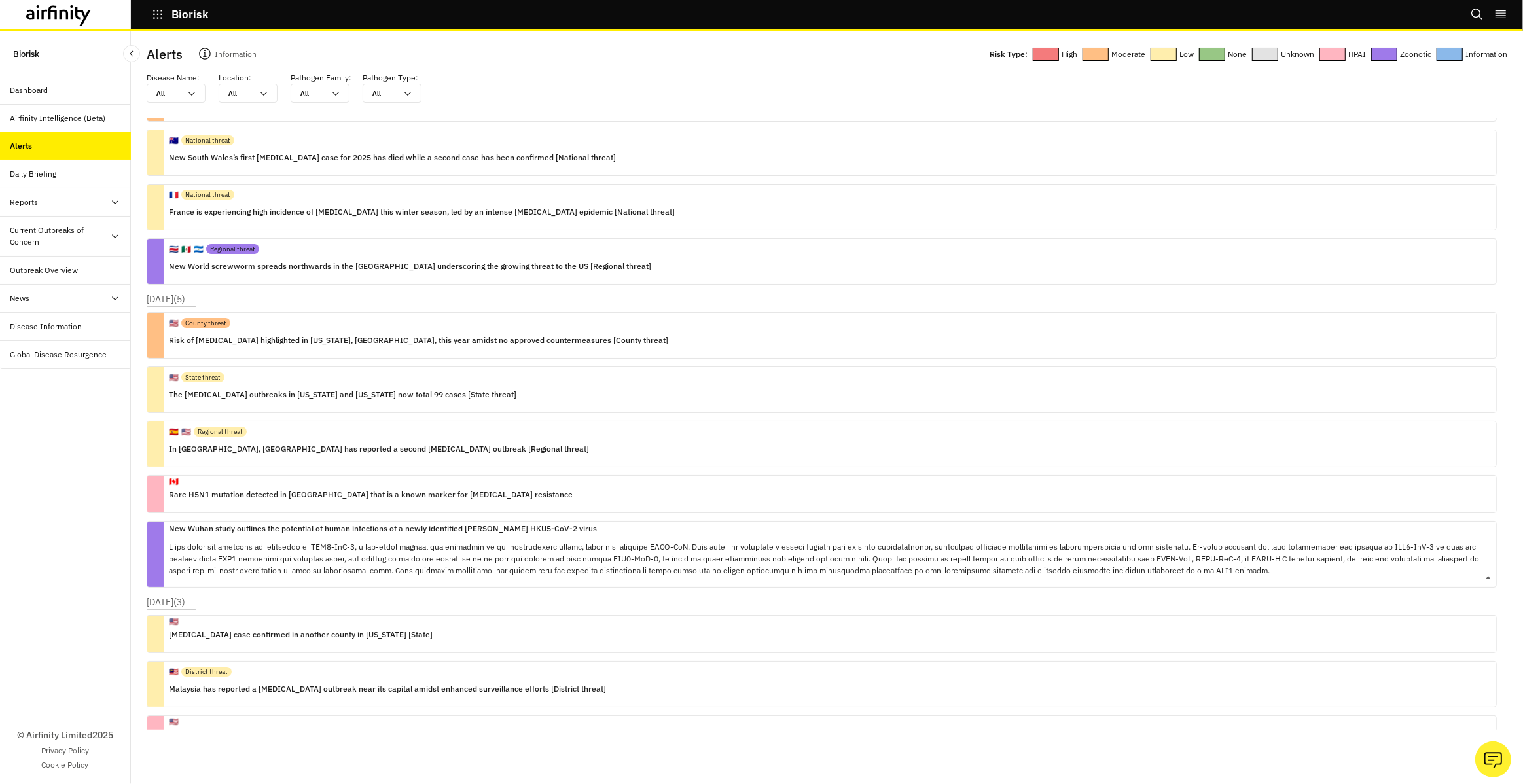
click at [463, 545] on p at bounding box center [827, 559] width 1316 height 36
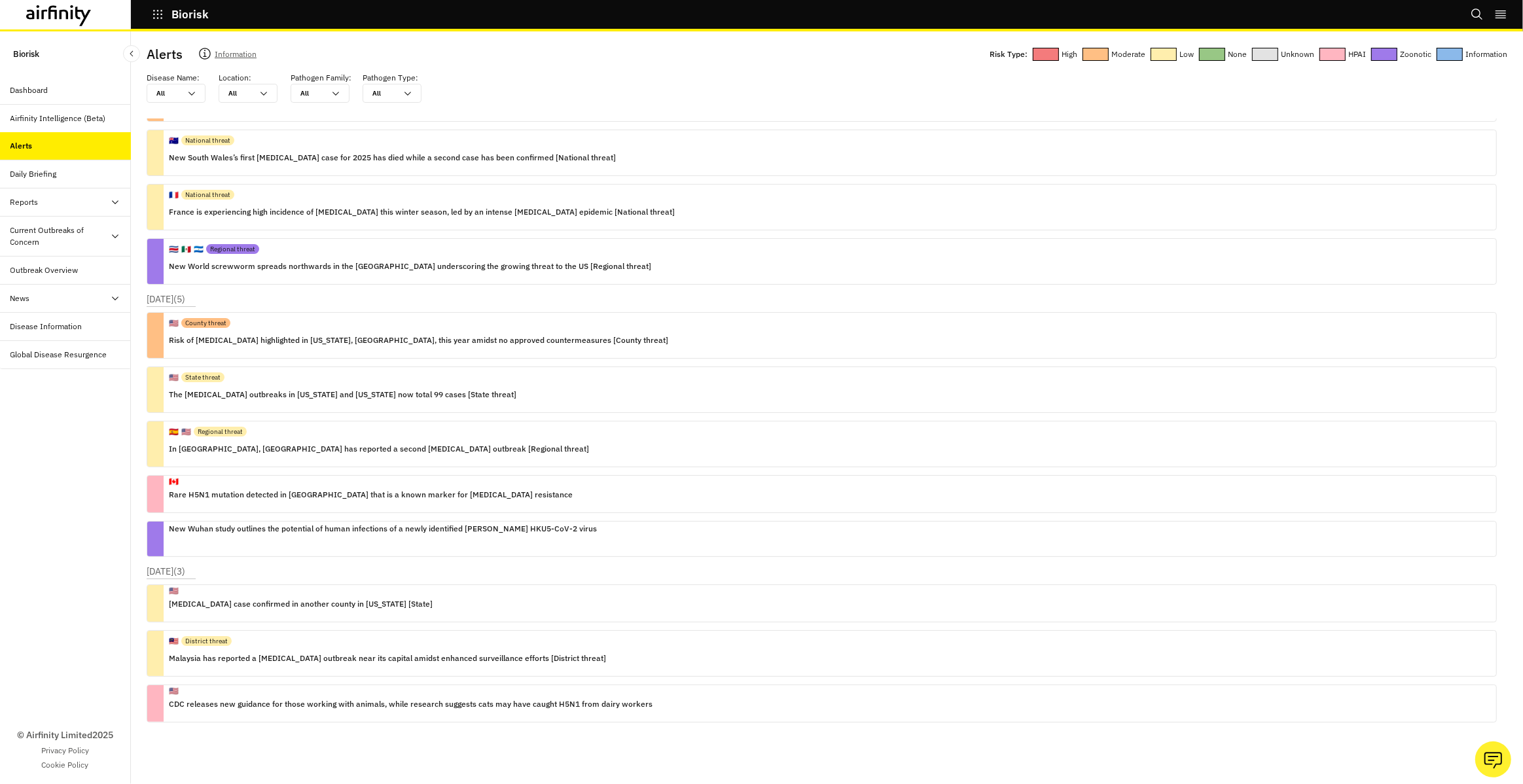
click at [69, 18] on icon at bounding box center [59, 15] width 65 height 21
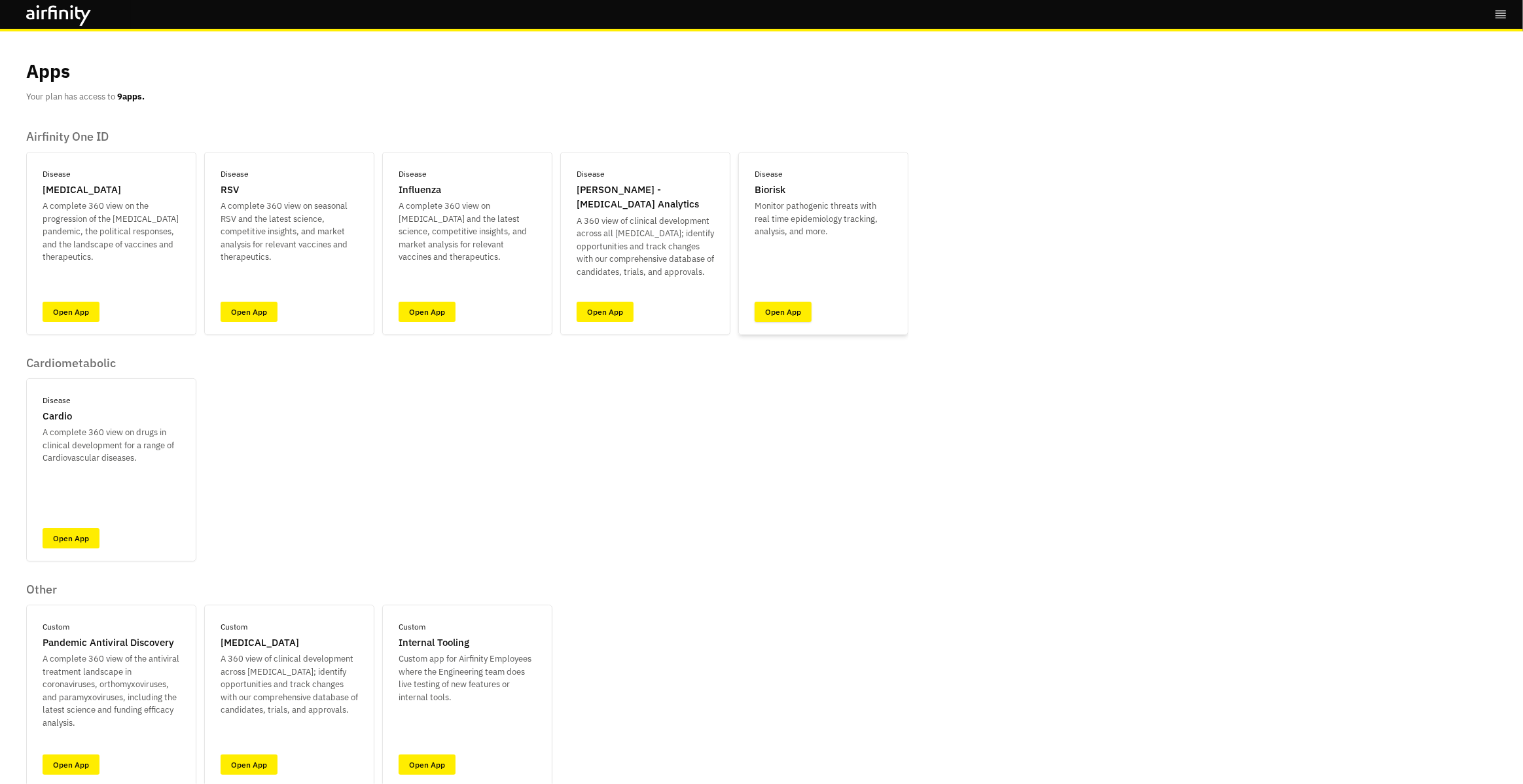
click at [778, 314] on link "Open App" at bounding box center [783, 312] width 57 height 20
